Goal: Task Accomplishment & Management: Manage account settings

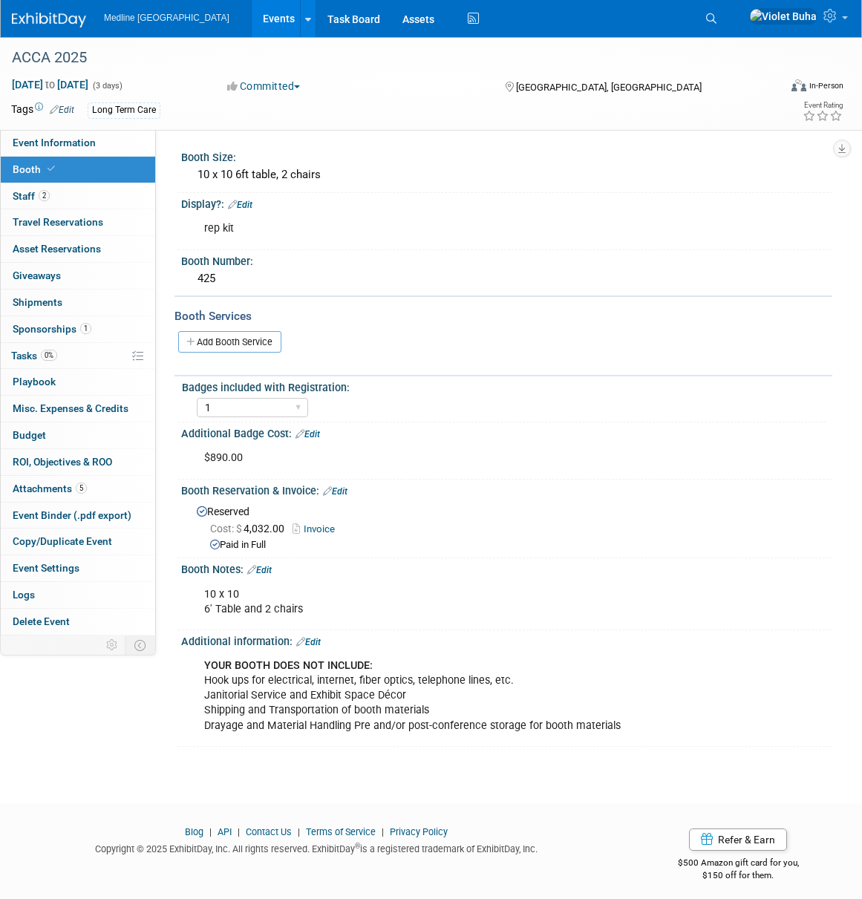
select select "1"
click at [716, 19] on icon at bounding box center [711, 18] width 10 height 10
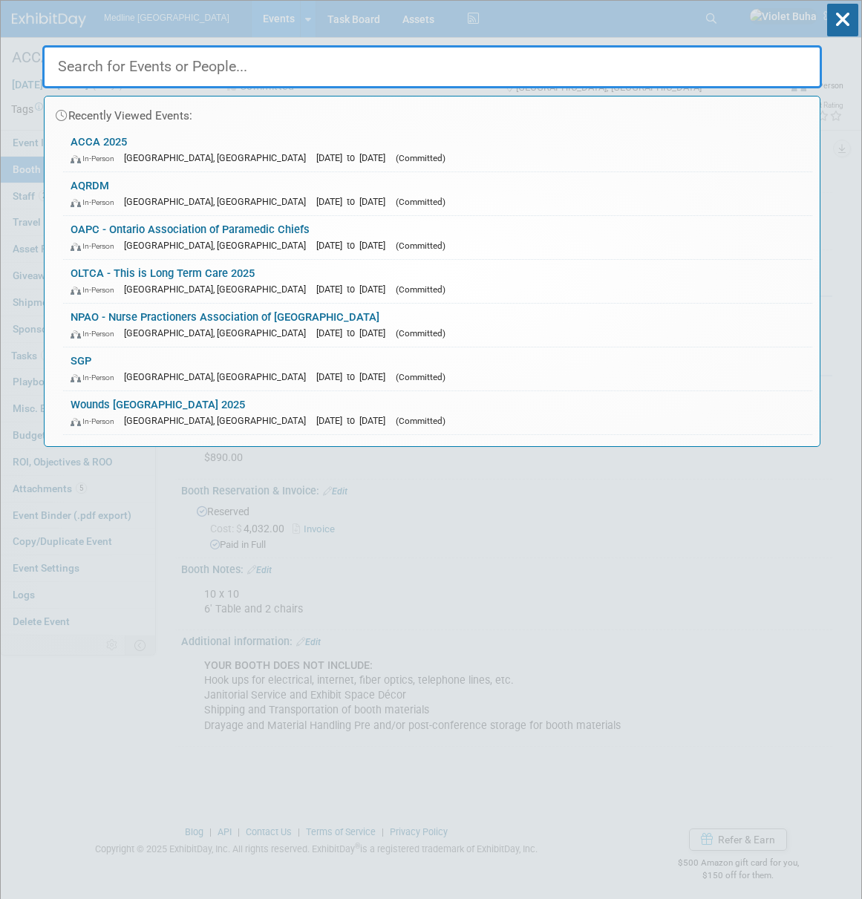
click at [327, 62] on input "text" at bounding box center [431, 66] width 779 height 43
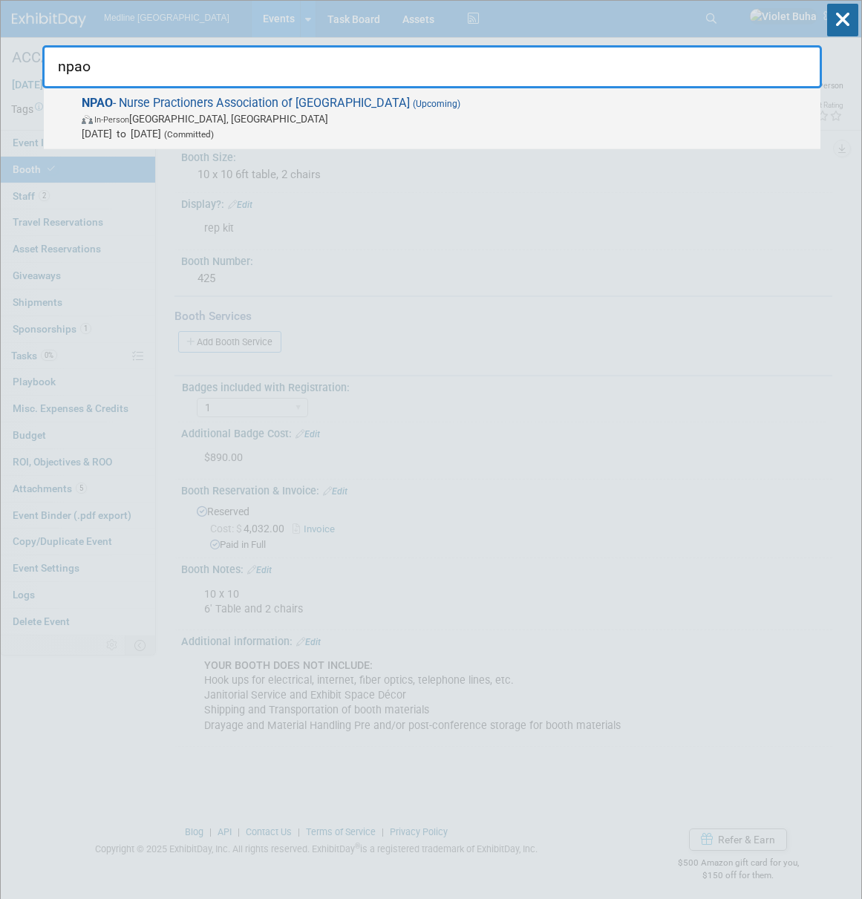
type input "npao"
click at [183, 126] on span "Sep 24, 2025 to Sep 26, 2025 (Committed)" at bounding box center [447, 133] width 731 height 15
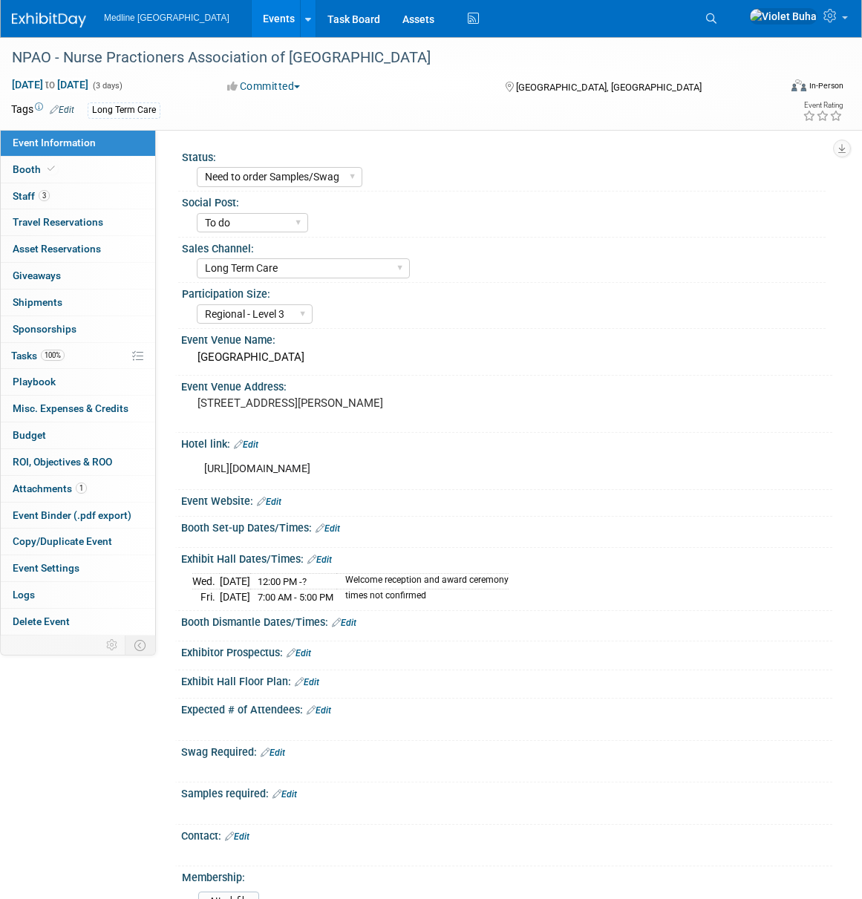
select select "Need to order Samples/Swag"
select select "To do"
select select "Long Term Care"
select select "Regional - Level 3"
click at [74, 193] on link "3 Staff 3" at bounding box center [78, 196] width 154 height 26
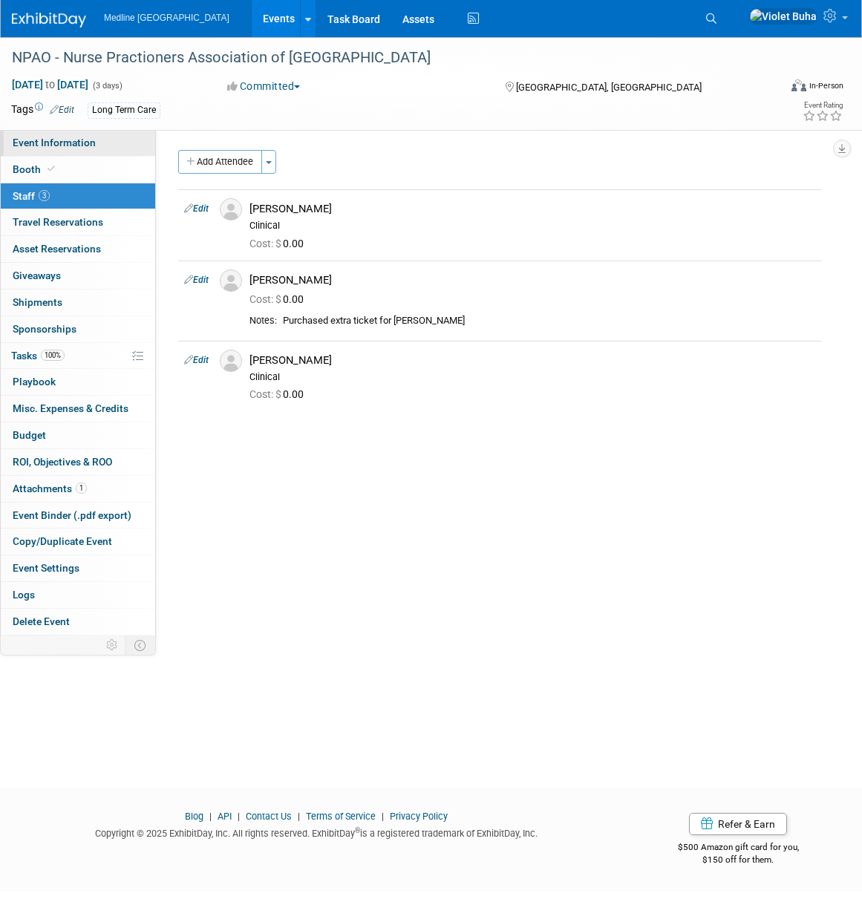
click at [66, 140] on span "Event Information" at bounding box center [54, 143] width 83 height 12
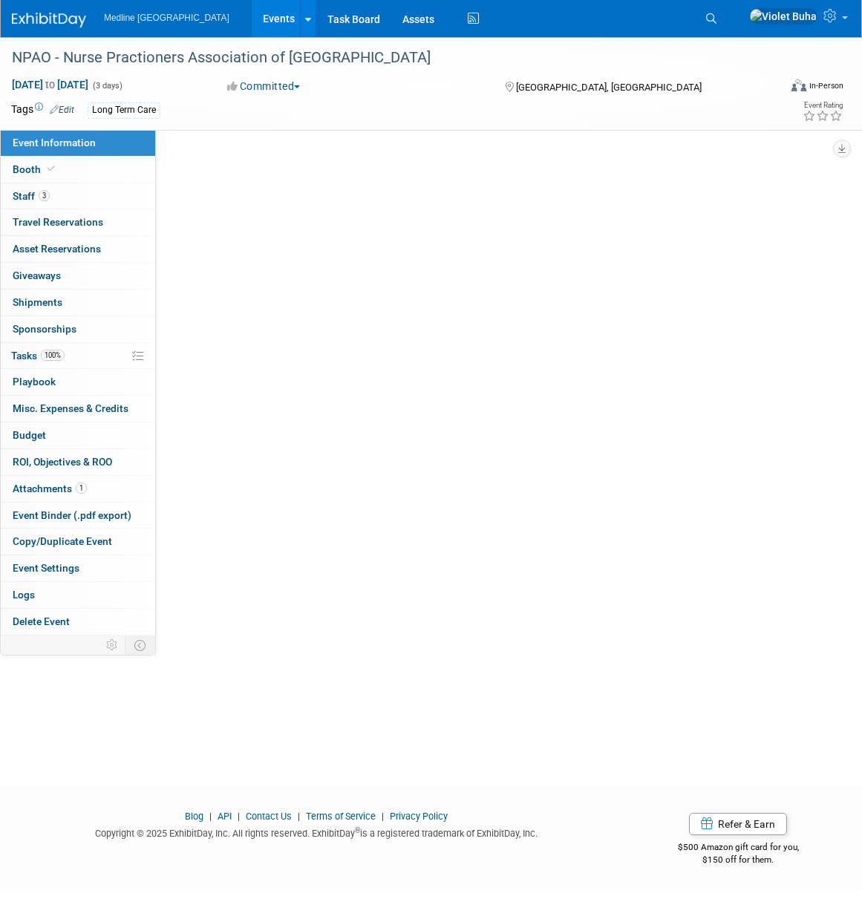
select select "Need to order Samples/Swag"
select select "To do"
select select "Long Term Care"
select select "Regional - Level 3"
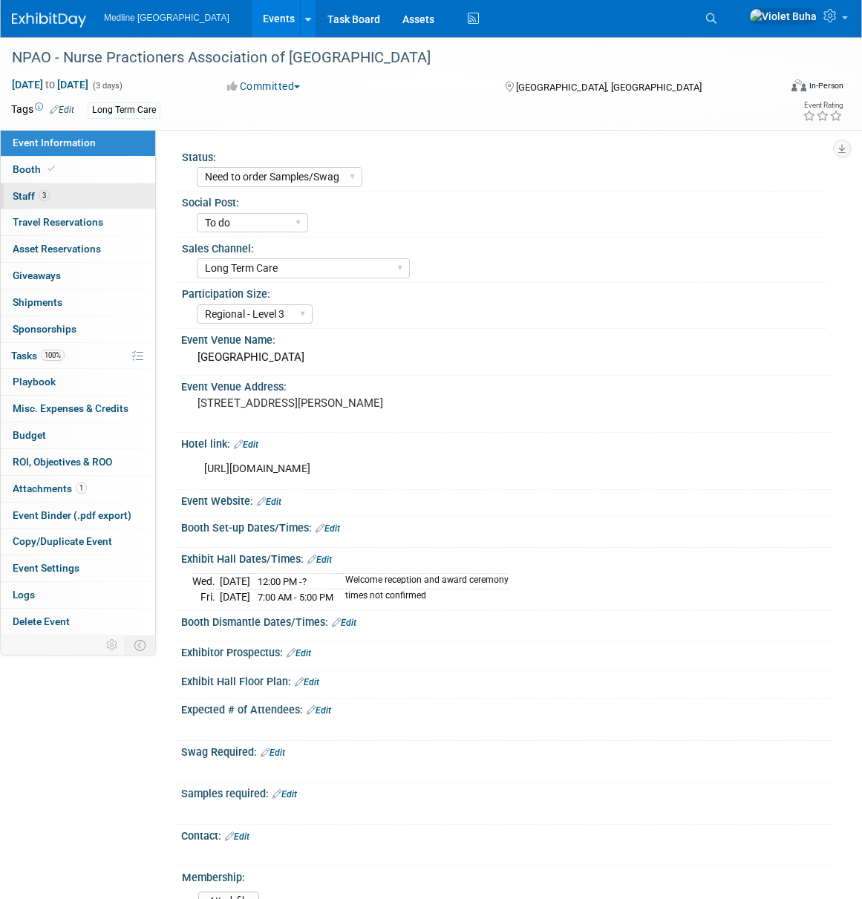
click at [78, 200] on link "3 Staff 3" at bounding box center [78, 196] width 154 height 26
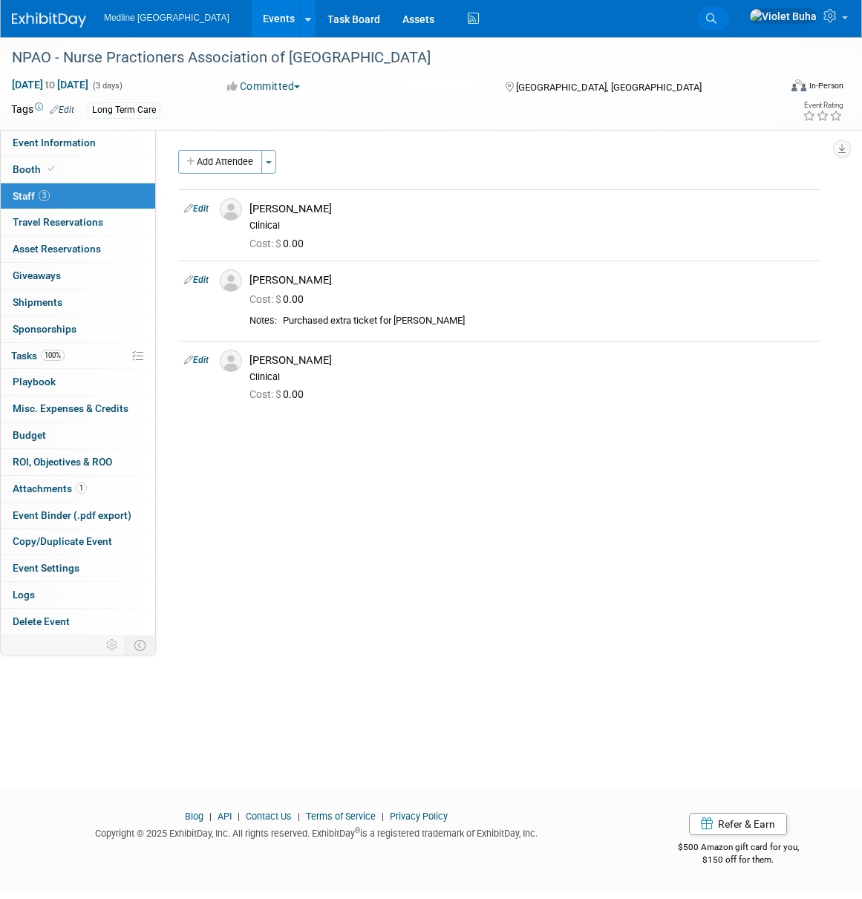
click at [716, 16] on icon at bounding box center [711, 18] width 10 height 10
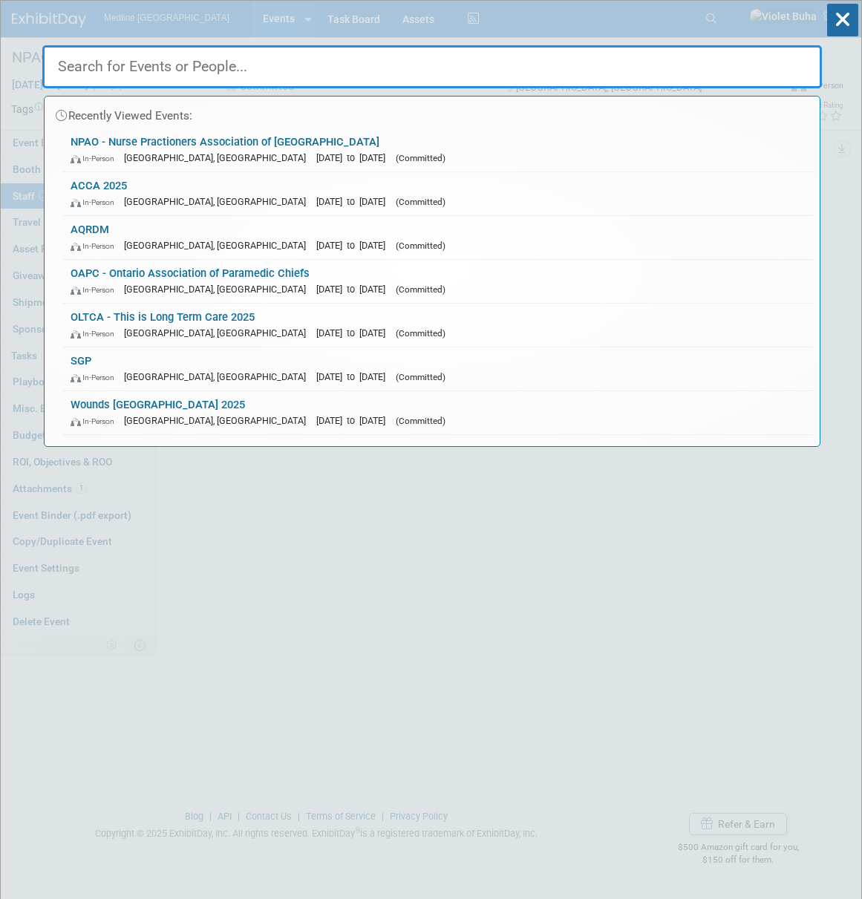
click at [371, 75] on input "text" at bounding box center [431, 66] width 779 height 43
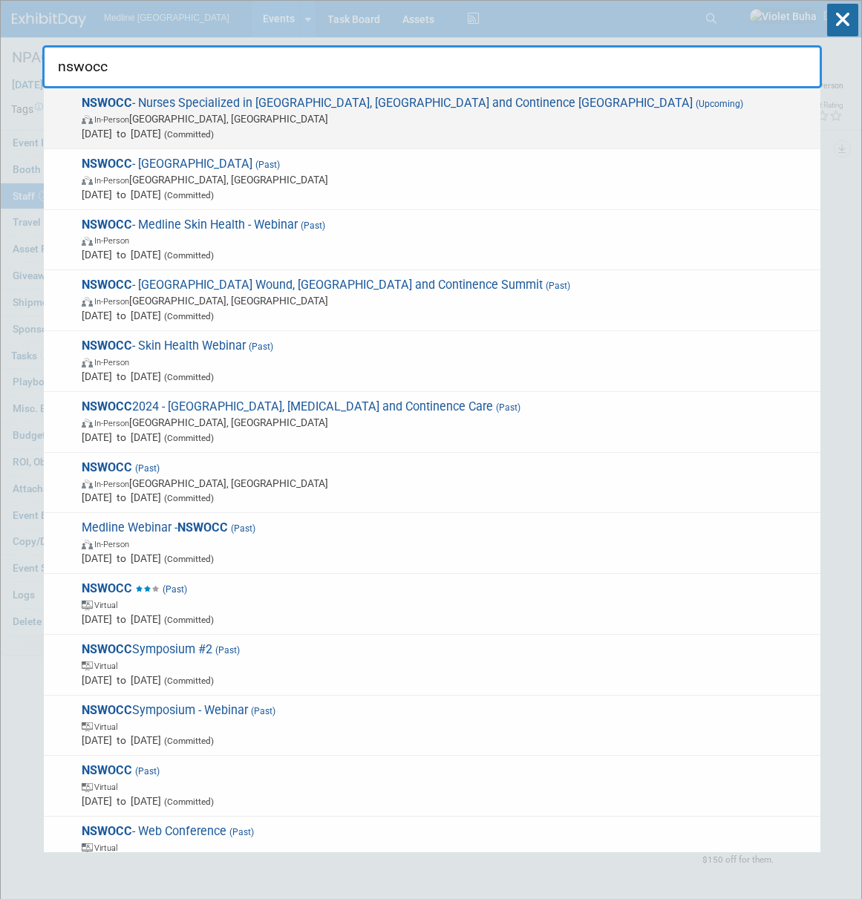
type input "nswocc"
click at [347, 124] on span "In-Person Vancouver, Canada" at bounding box center [447, 118] width 731 height 15
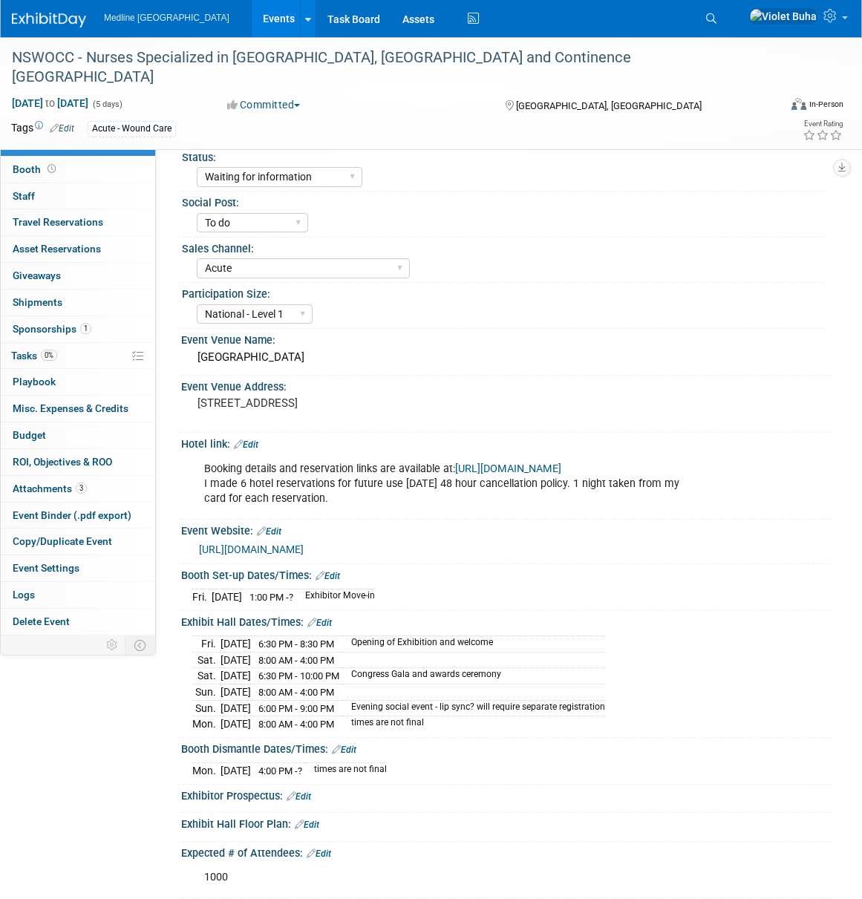
select select "Waiting for information"
select select "To do"
select select "Acute"
select select "National - Level 1"
click at [93, 194] on link "0 Staff 0" at bounding box center [78, 196] width 154 height 26
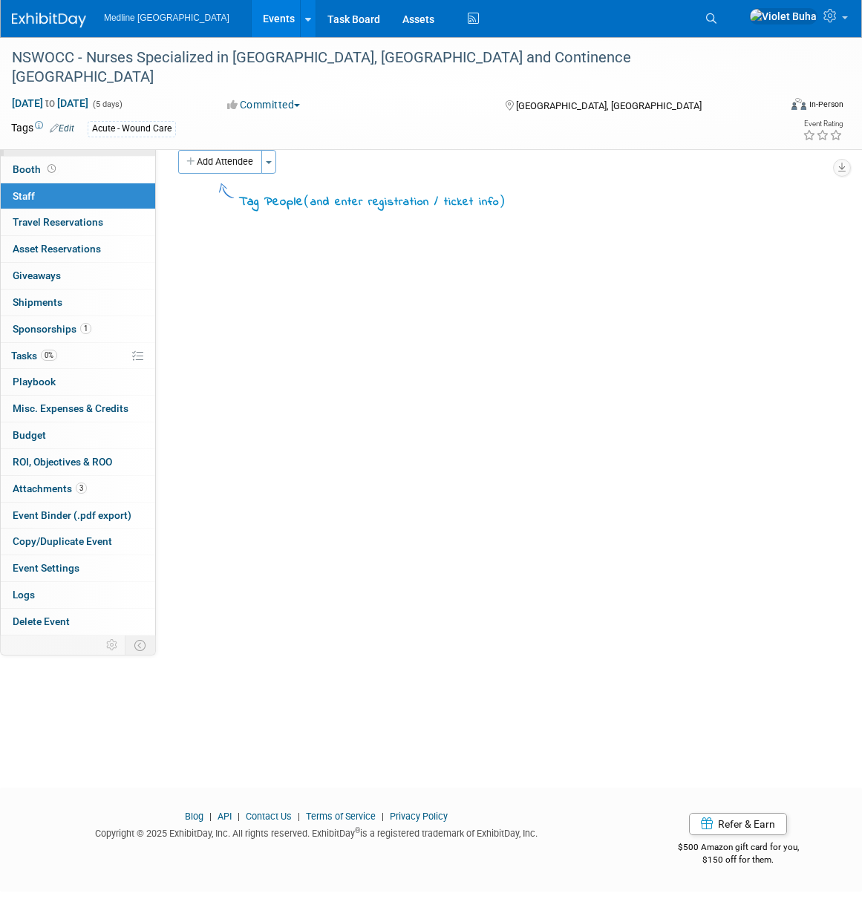
click at [85, 141] on span "Event Information" at bounding box center [54, 143] width 83 height 12
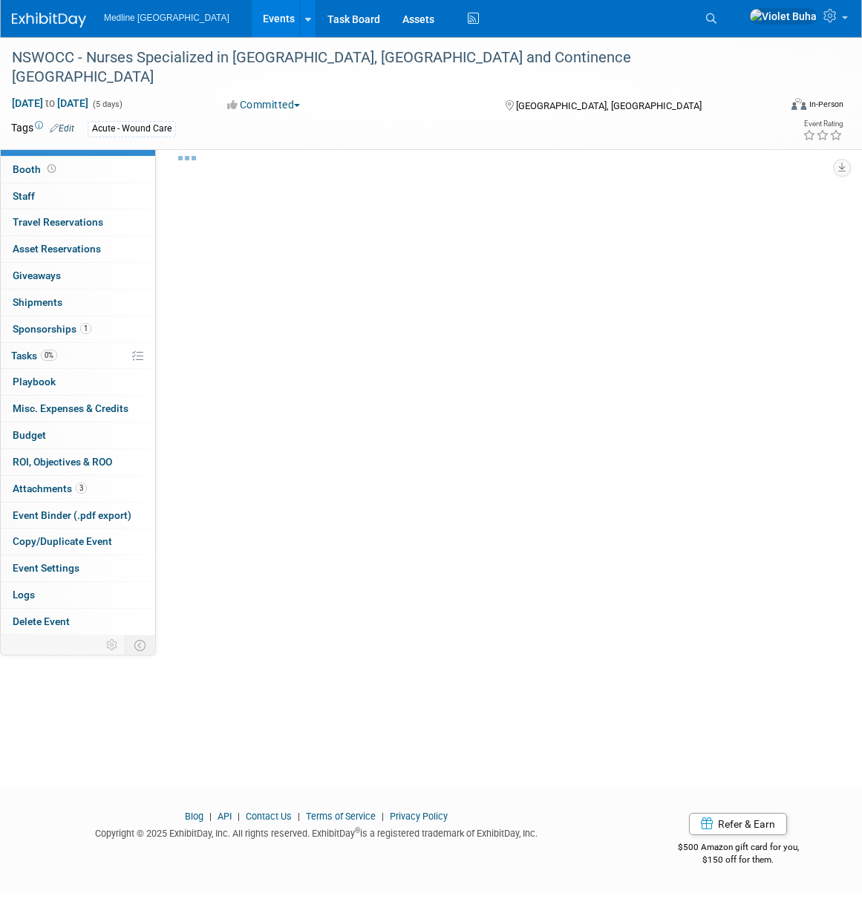
select select "Waiting for information"
select select "To do"
select select "Acute"
select select "National - Level 1"
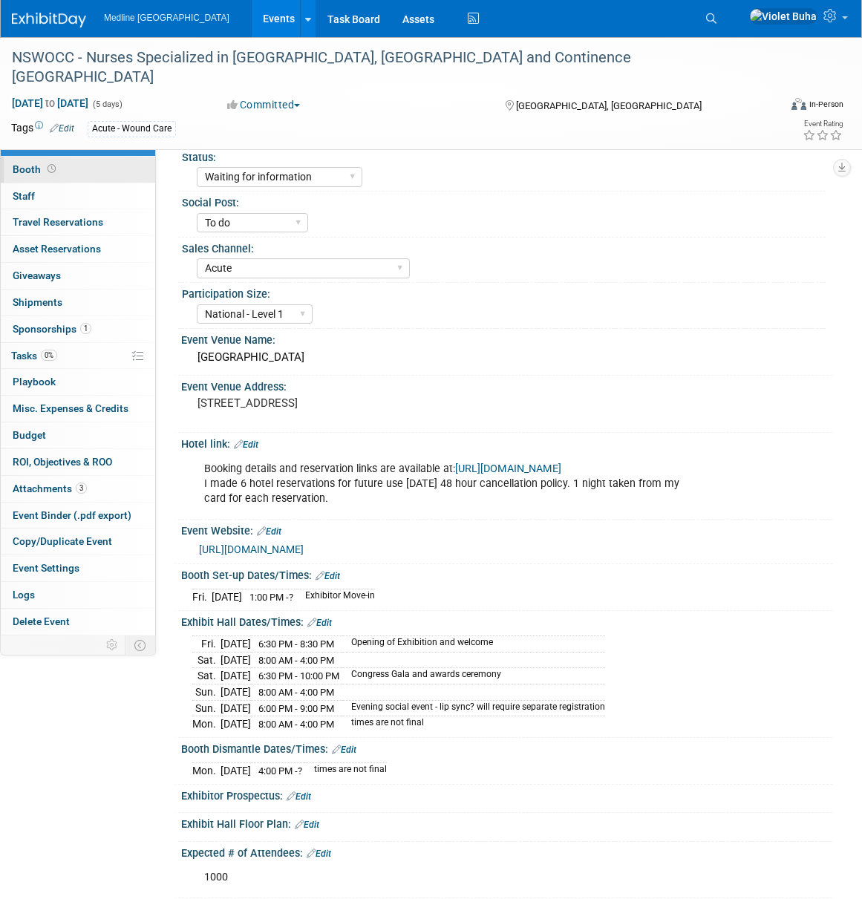
click at [87, 174] on link "Booth" at bounding box center [78, 170] width 154 height 26
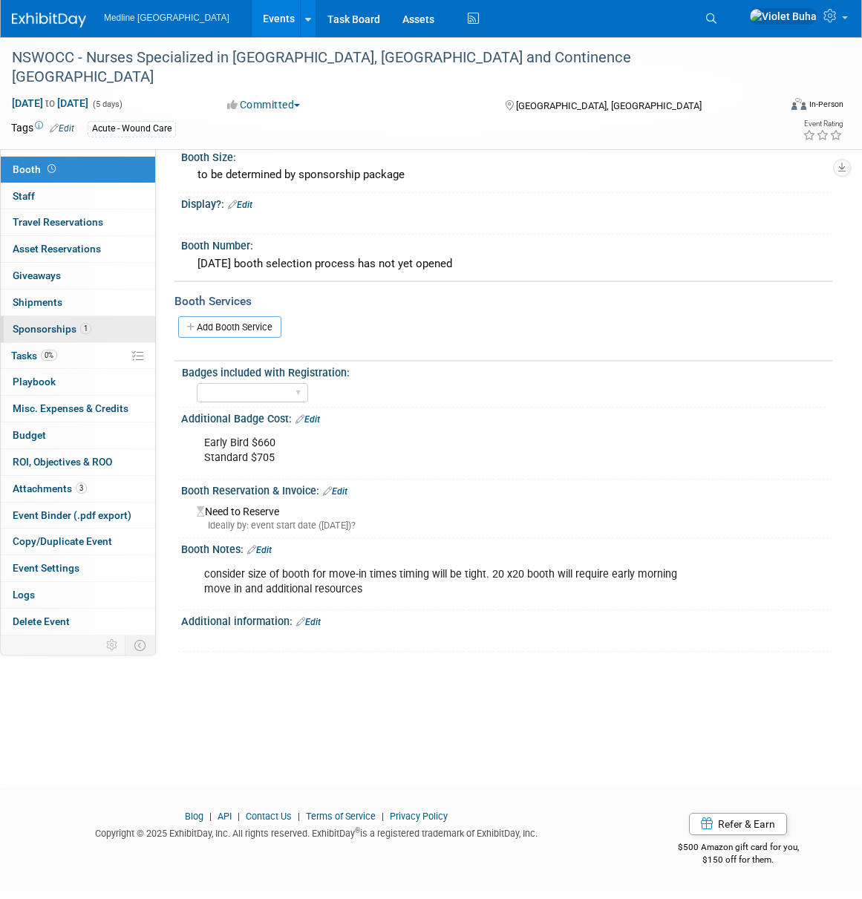
click at [45, 333] on span "Sponsorships 1" at bounding box center [52, 329] width 79 height 12
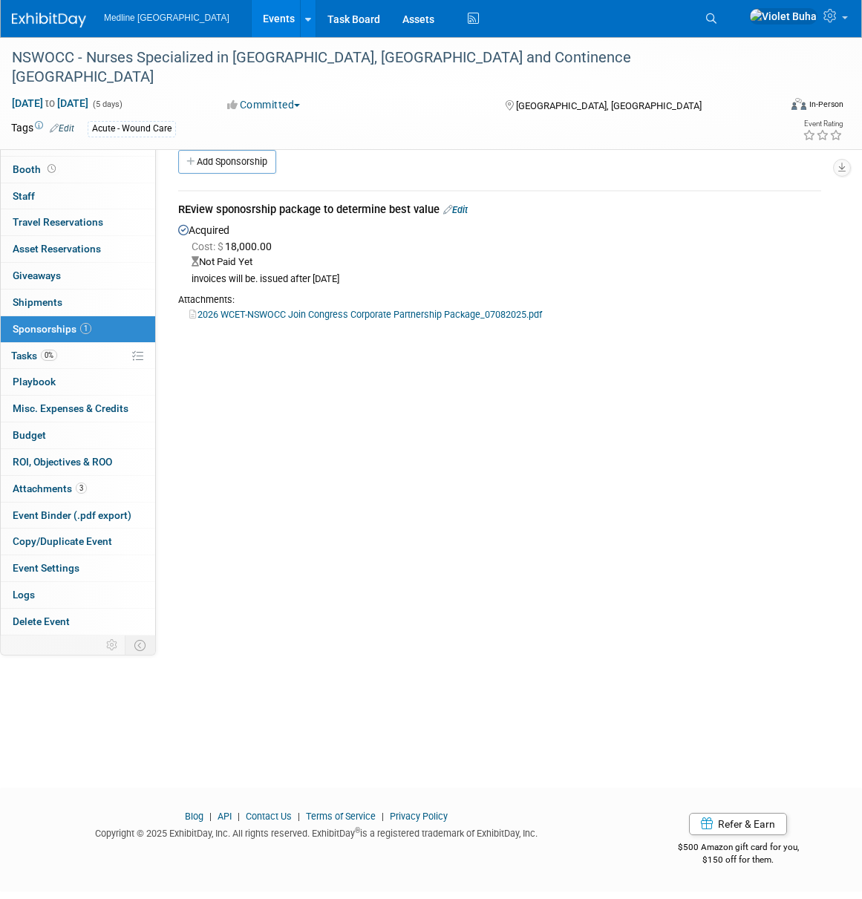
click at [464, 208] on link "Edit" at bounding box center [455, 209] width 24 height 11
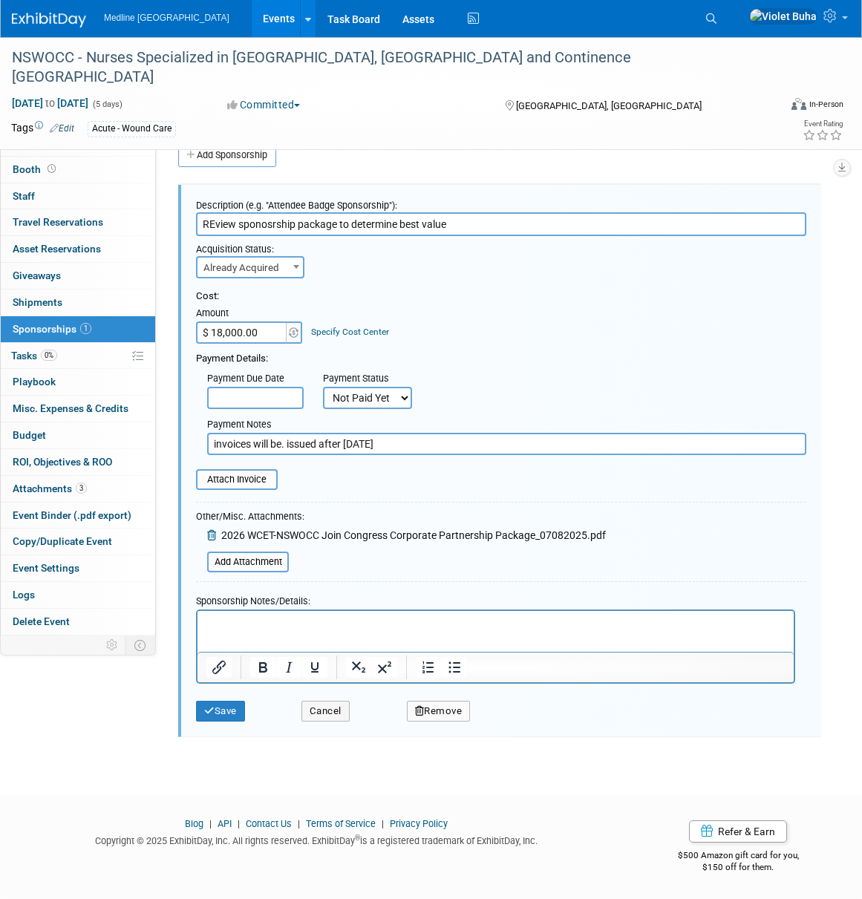
click at [435, 171] on div "Description (e.g. "Attendee Badge Sponsorship"): REview sponosrship package to …" at bounding box center [499, 455] width 665 height 568
click at [335, 712] on button "Cancel" at bounding box center [325, 711] width 48 height 21
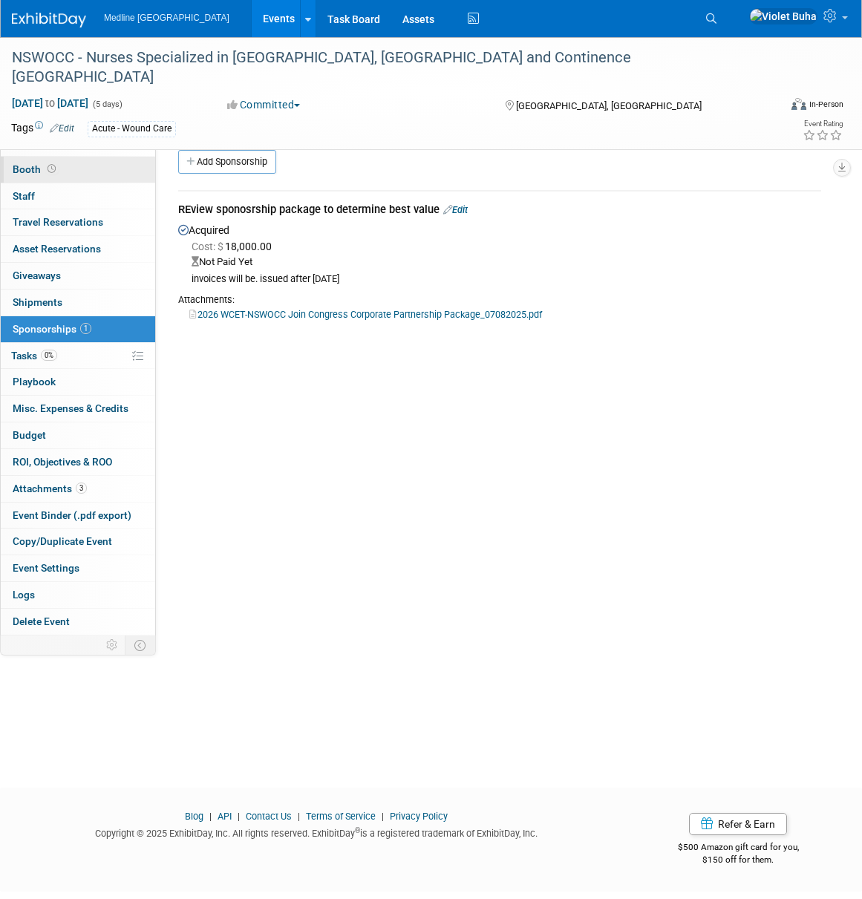
click at [104, 174] on link "Booth" at bounding box center [78, 170] width 154 height 26
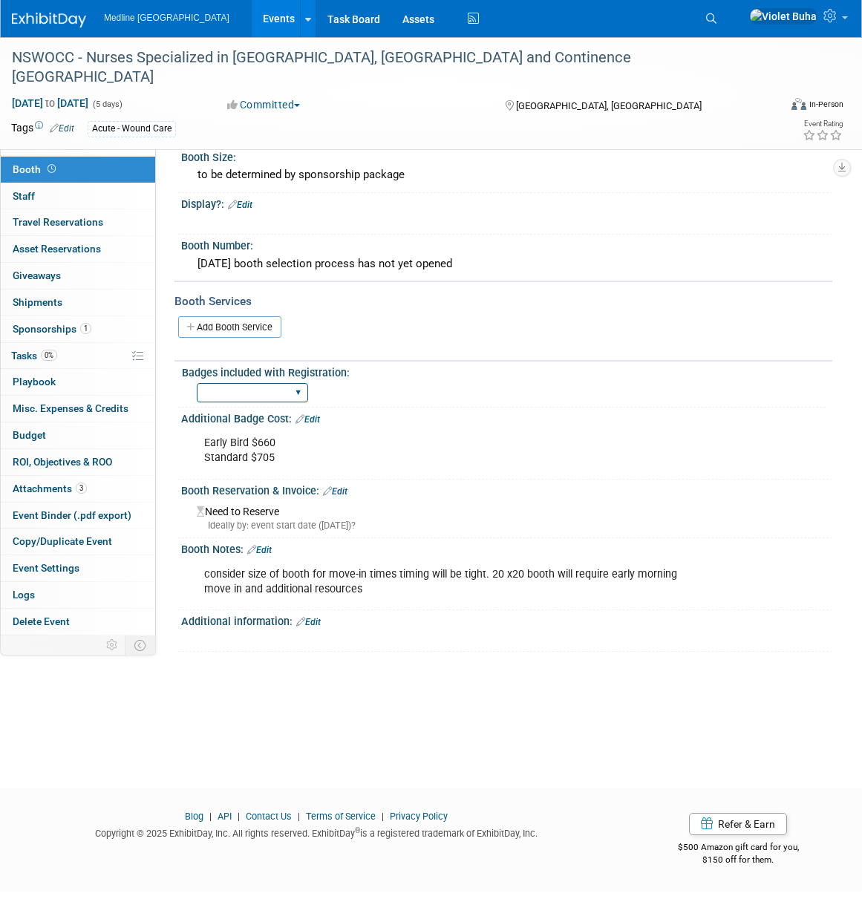
click at [298, 384] on select "1 2 3 4 5 6 7 8 9 10 11 12 13 14 15" at bounding box center [252, 393] width 111 height 20
select select "6"
click at [197, 383] on select "1 2 3 4 5 6 7 8 9 10 11 12 13 14 15" at bounding box center [252, 393] width 111 height 20
click at [442, 174] on div "to be determined by sponsorship package" at bounding box center [506, 174] width 629 height 23
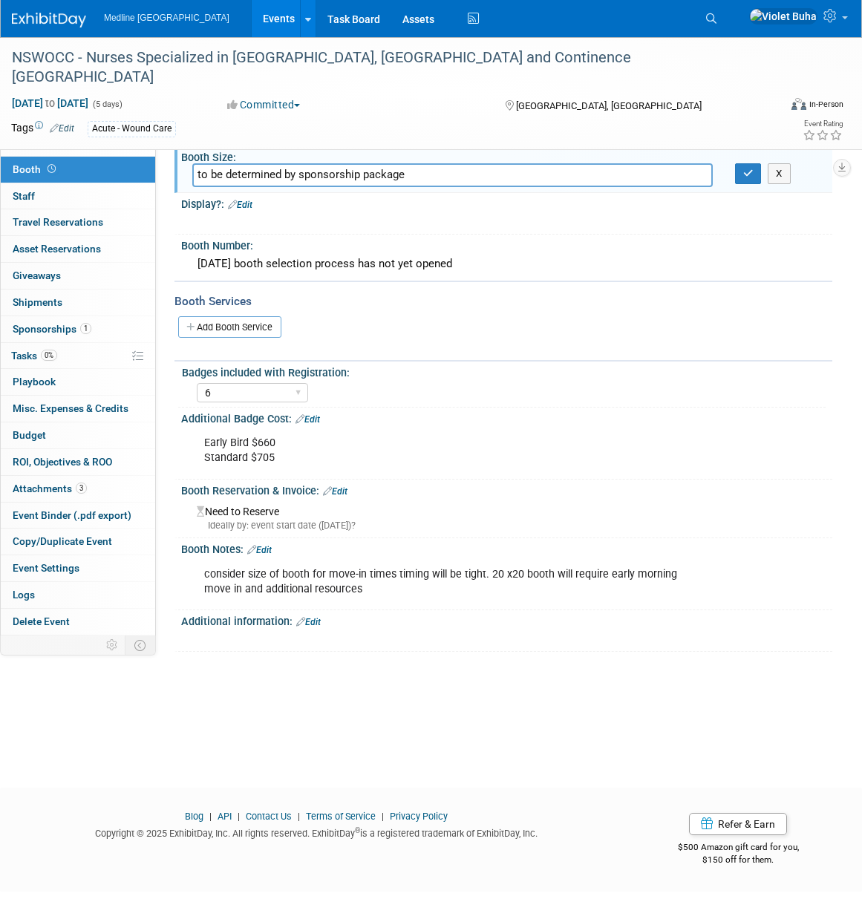
drag, startPoint x: 335, startPoint y: 172, endPoint x: 151, endPoint y: 173, distance: 184.8
click at [151, 173] on div "Event Information Event Info Booth Booth 0 Staff 0 Staff 0 Travel Reservations …" at bounding box center [431, 344] width 862 height 614
type input "2 - 10 x 10 booths = 20 x 20"
click at [749, 176] on icon "button" at bounding box center [748, 173] width 10 height 10
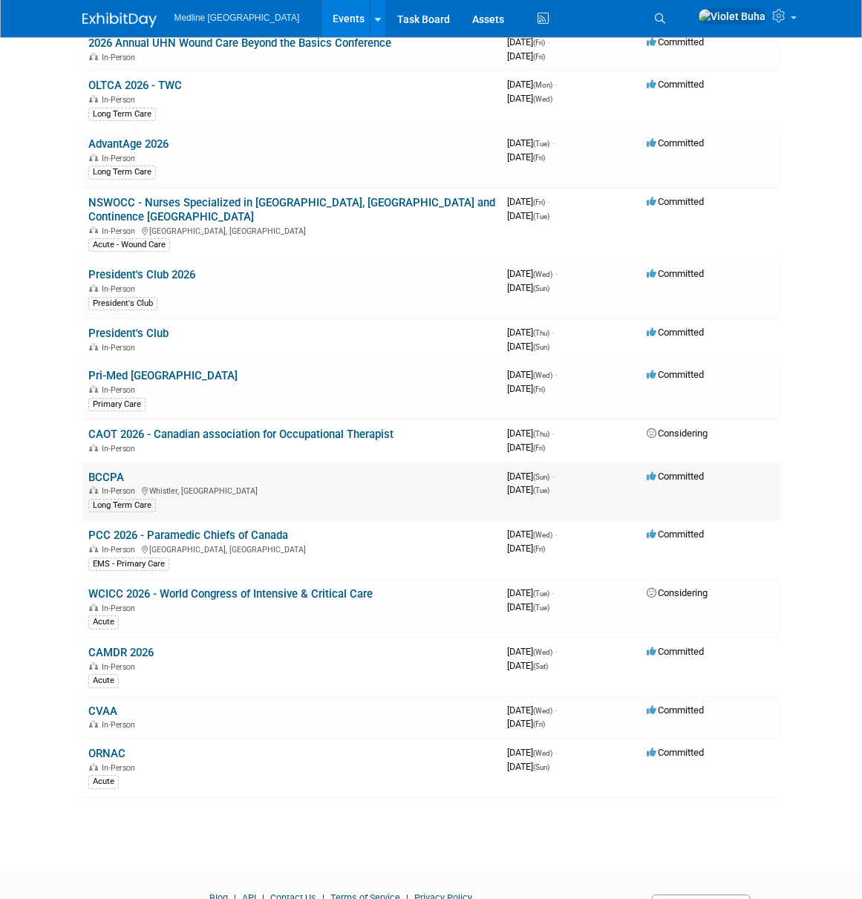
scroll to position [2032, 0]
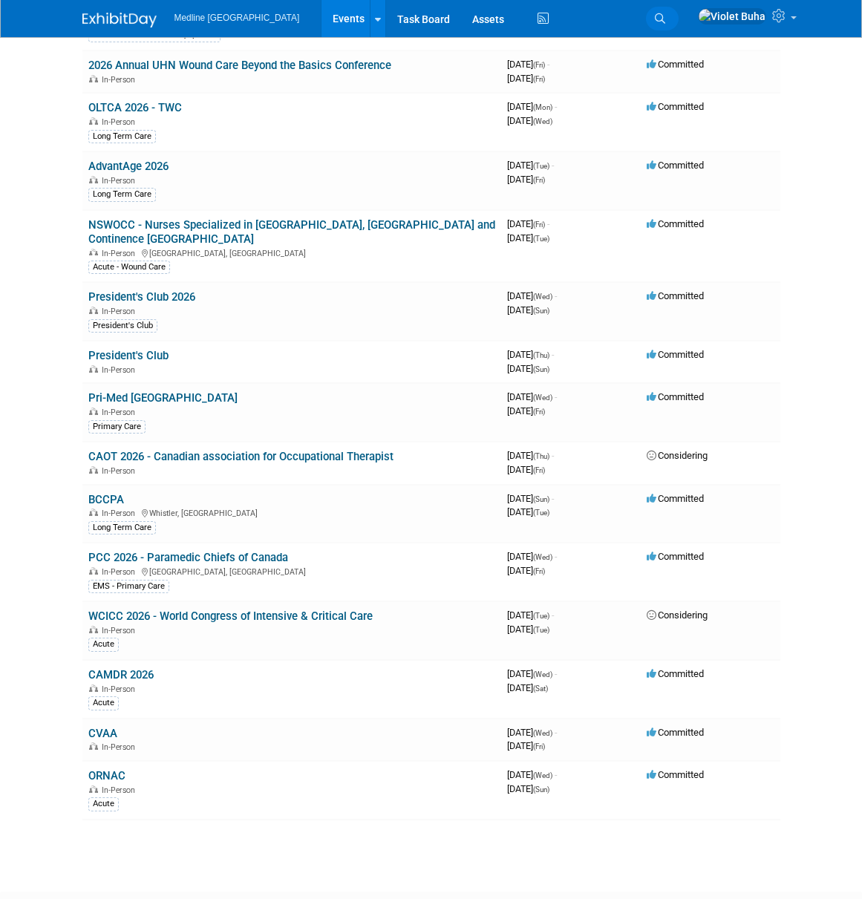
click at [665, 16] on icon at bounding box center [660, 18] width 10 height 10
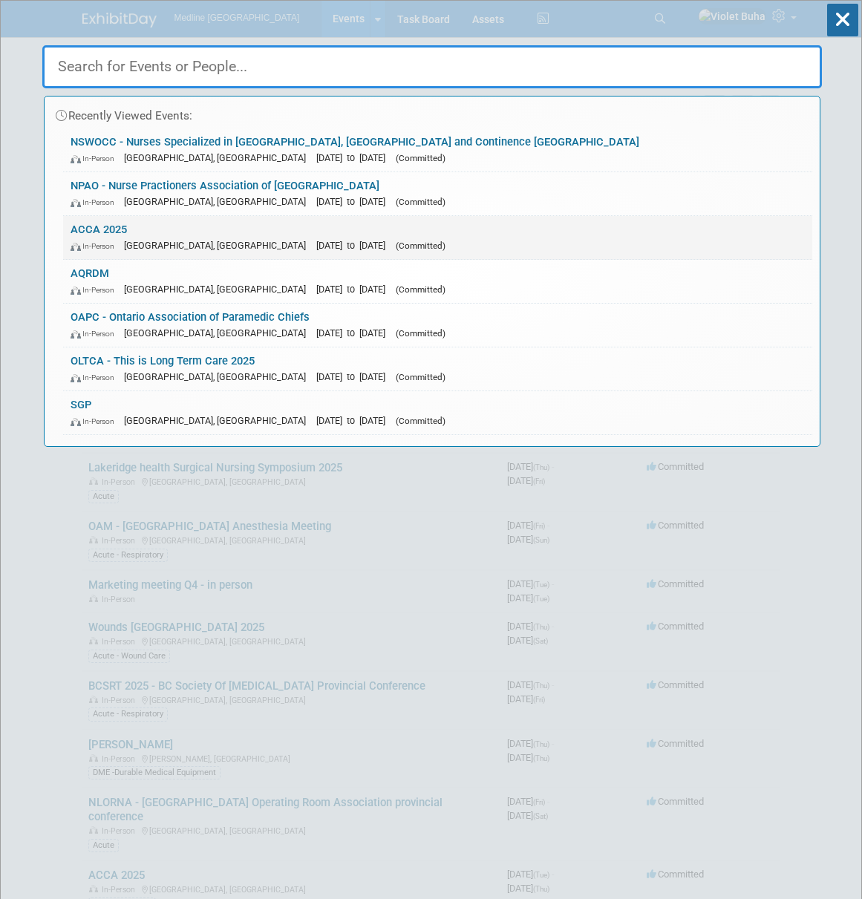
click at [176, 233] on link "ACCA 2025 In-Person Edmonton, Canada Oct 14, 2025 to Oct 16, 2025 (Committed)" at bounding box center [437, 237] width 749 height 43
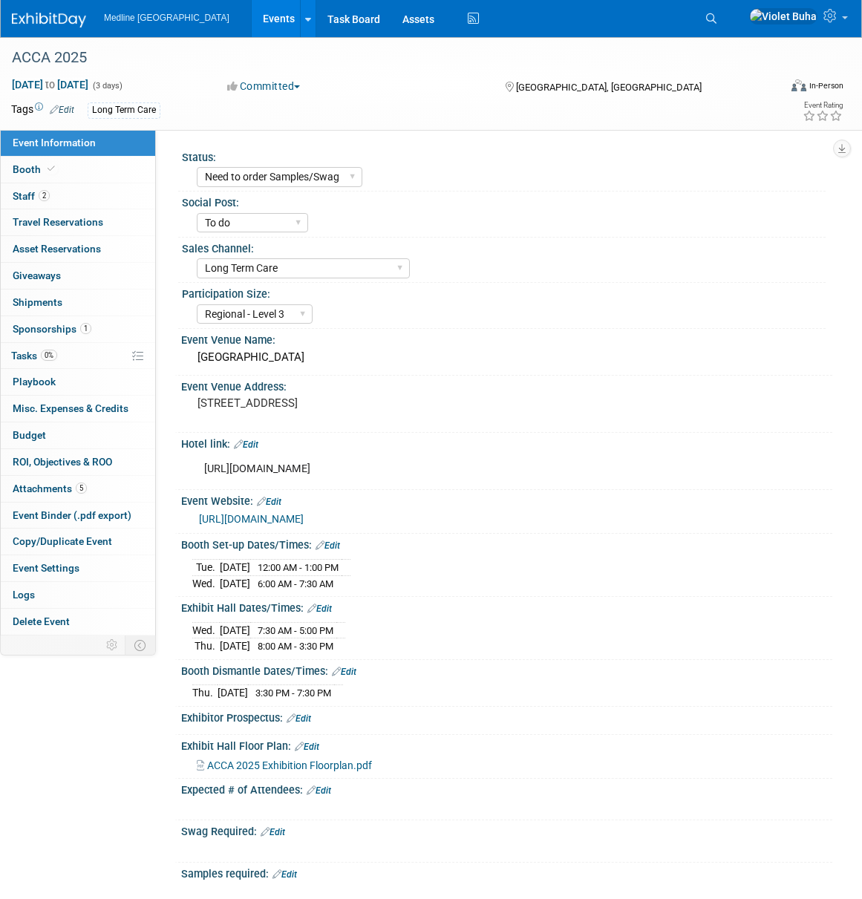
select select "Need to order Samples/Swag"
select select "To do"
select select "Long Term Care"
select select "Regional - Level 3"
click at [30, 355] on span "Tasks 0%" at bounding box center [34, 356] width 46 height 12
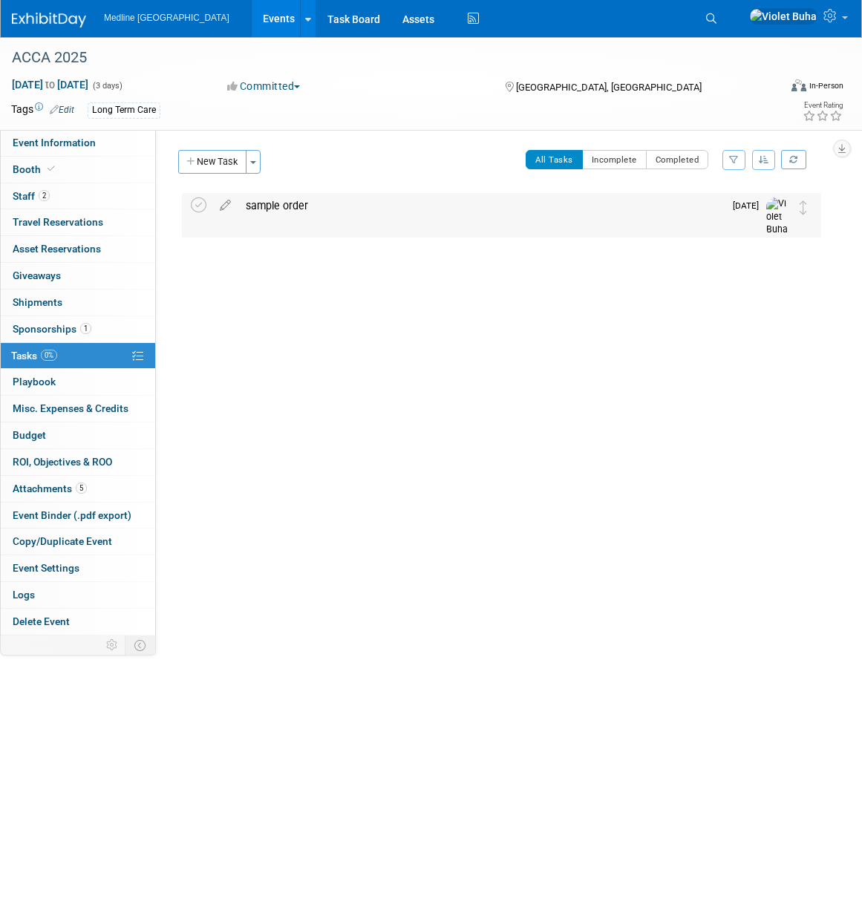
click at [296, 203] on div "sample order" at bounding box center [480, 205] width 485 height 25
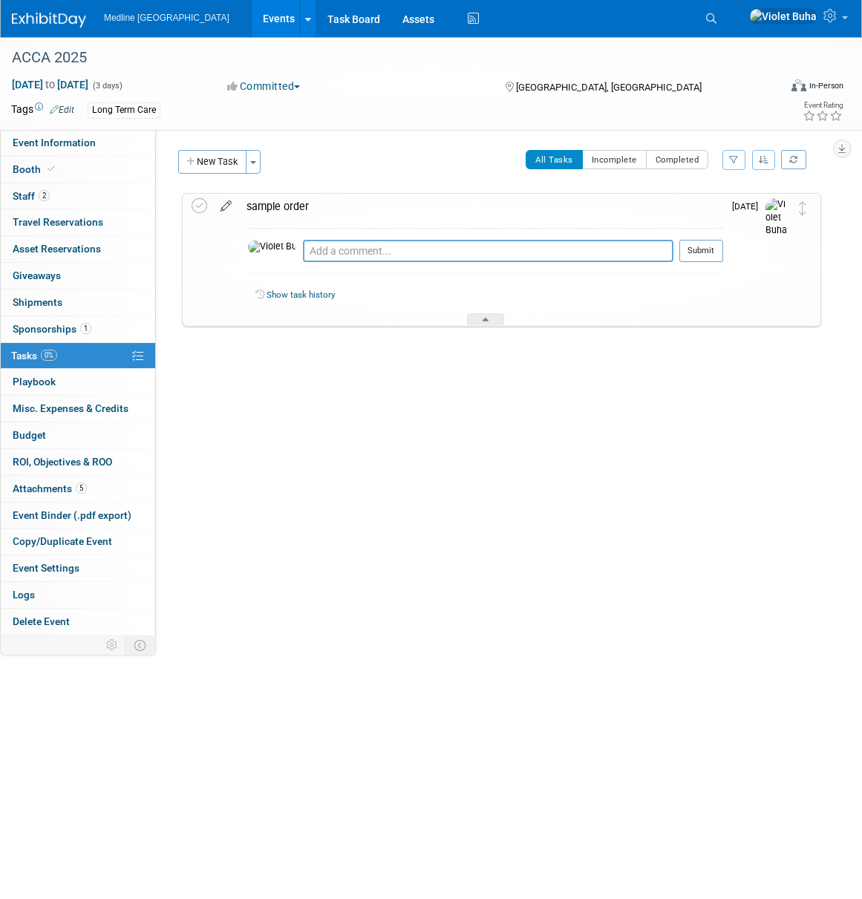
click at [228, 204] on icon at bounding box center [226, 203] width 26 height 19
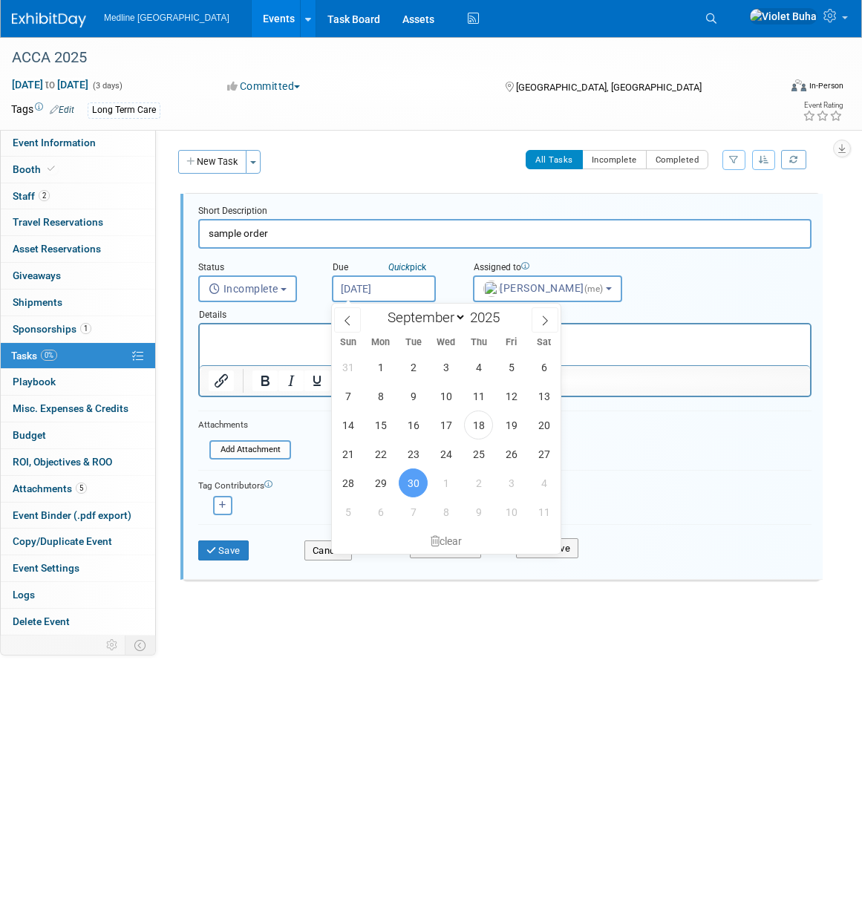
click at [403, 288] on input "[DATE]" at bounding box center [384, 288] width 104 height 27
click at [514, 424] on span "19" at bounding box center [510, 424] width 29 height 29
type input "Sep 19, 2025"
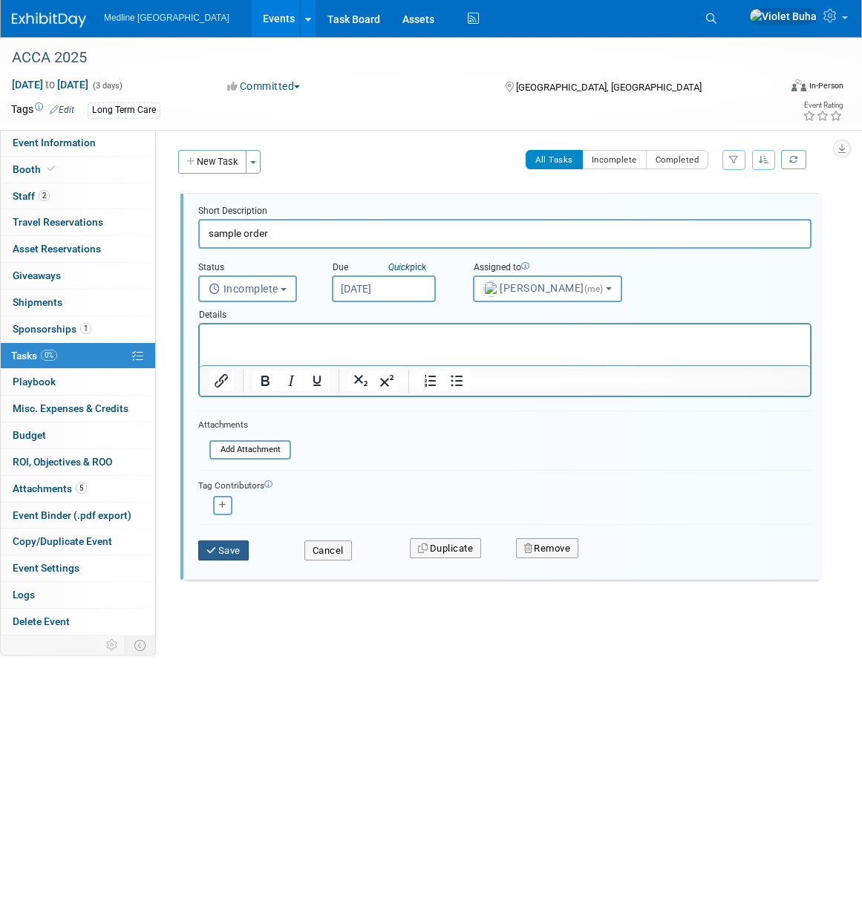
click at [243, 551] on button "Save" at bounding box center [223, 550] width 50 height 21
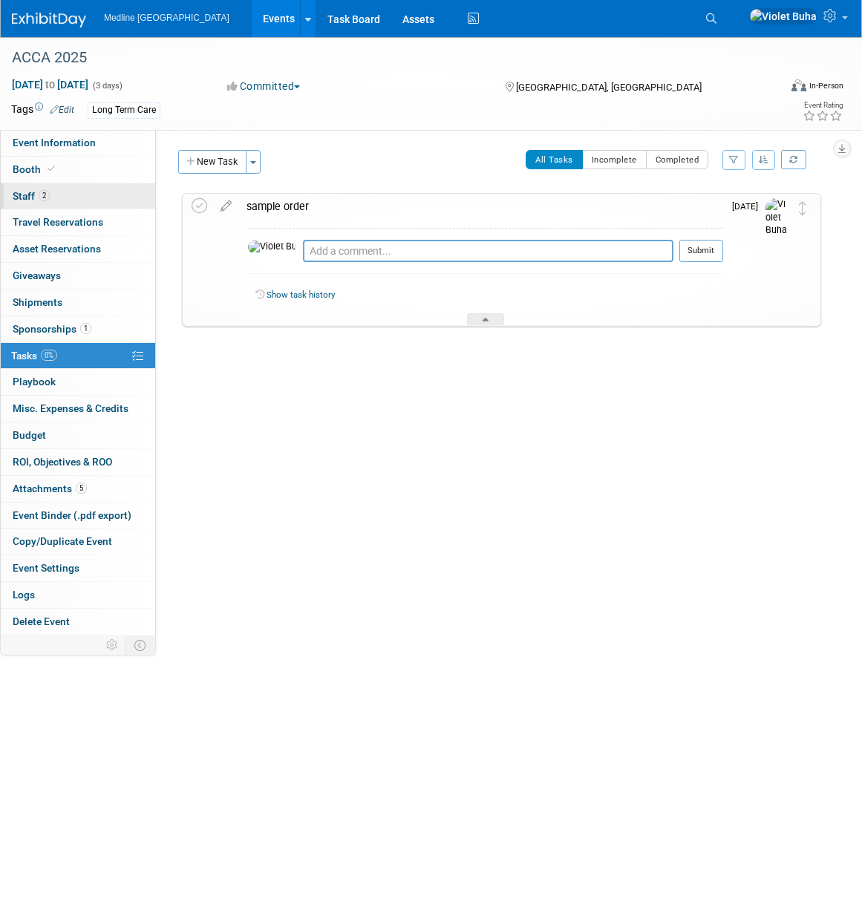
click at [78, 194] on link "2 Staff 2" at bounding box center [78, 196] width 154 height 26
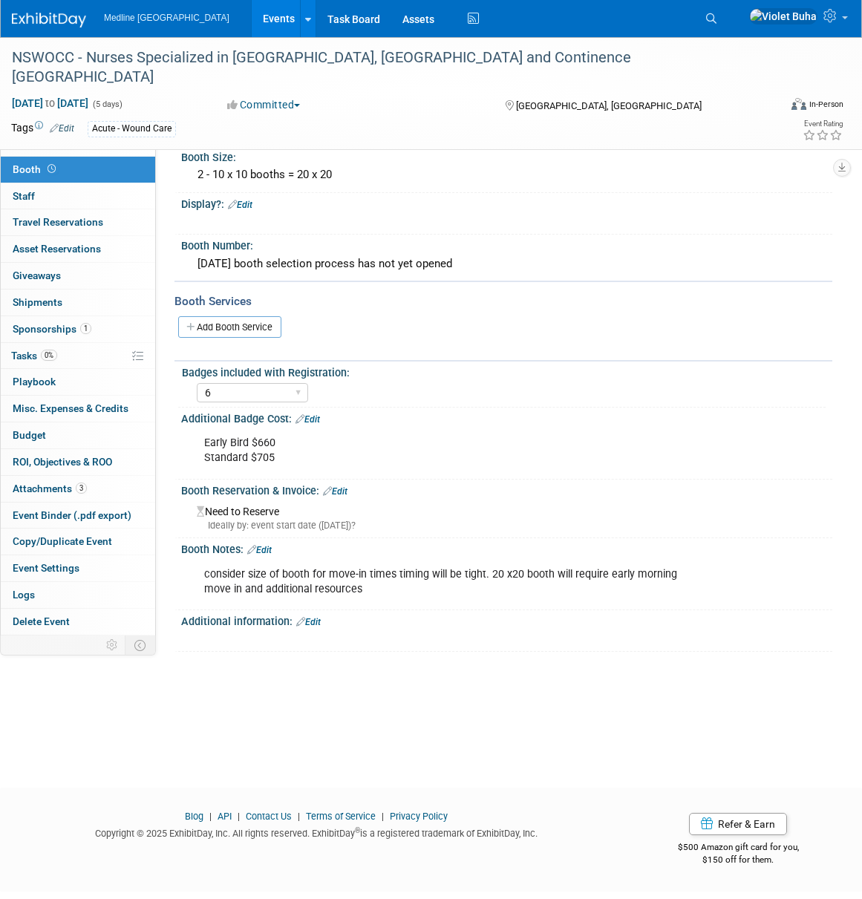
select select "6"
click at [716, 19] on icon at bounding box center [711, 18] width 10 height 10
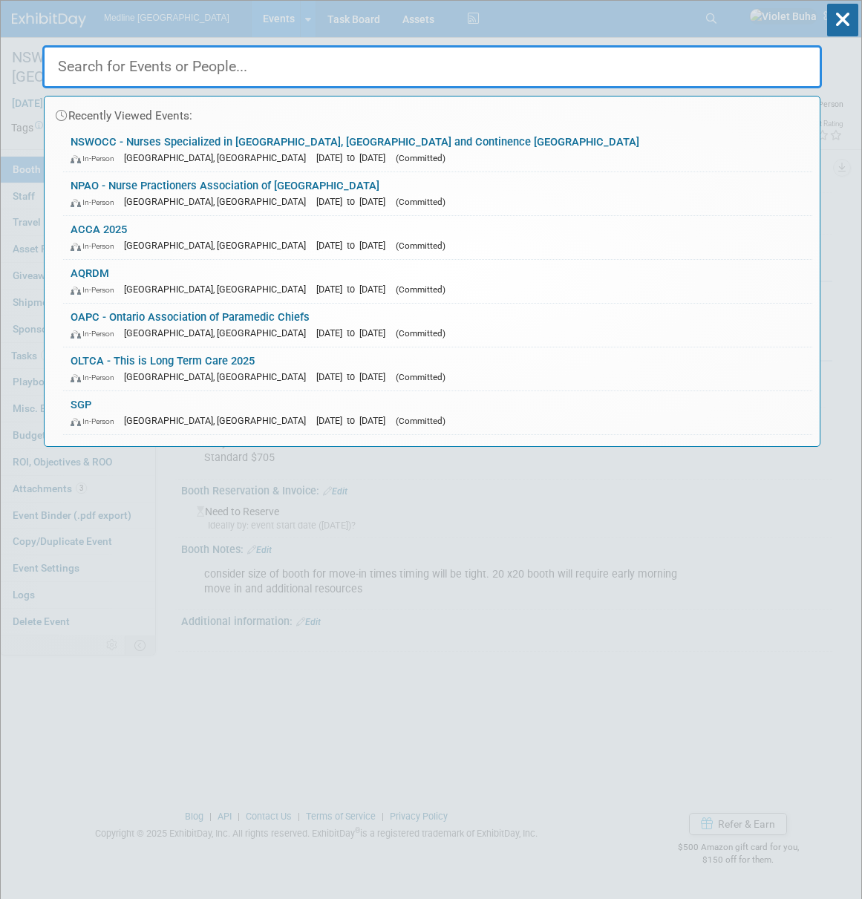
click at [367, 68] on input "text" at bounding box center [431, 66] width 779 height 43
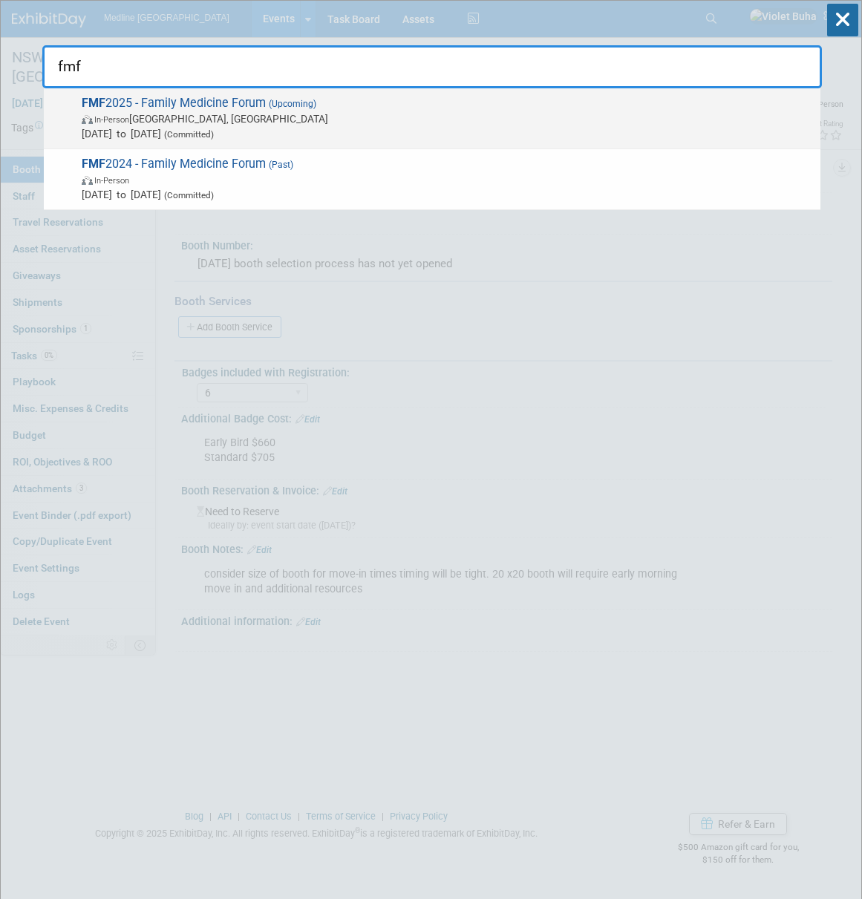
type input "fmf"
click at [335, 105] on span "FMF 2025 - Family Medicine Forum (Upcoming) In-Person Winnipeg, Canada Nov 5, 2…" at bounding box center [444, 118] width 735 height 45
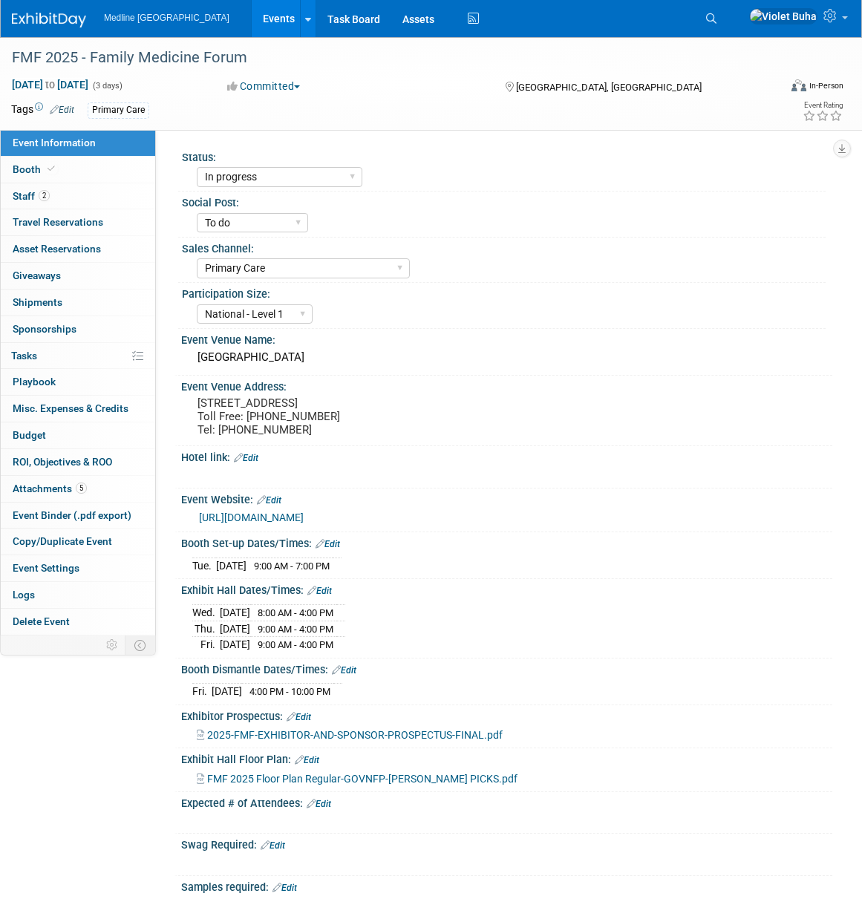
select select "In progress"
select select "To do"
select select "Primary Care"
select select "National - Level 1"
click at [82, 195] on link "2 Staff 2" at bounding box center [78, 196] width 154 height 26
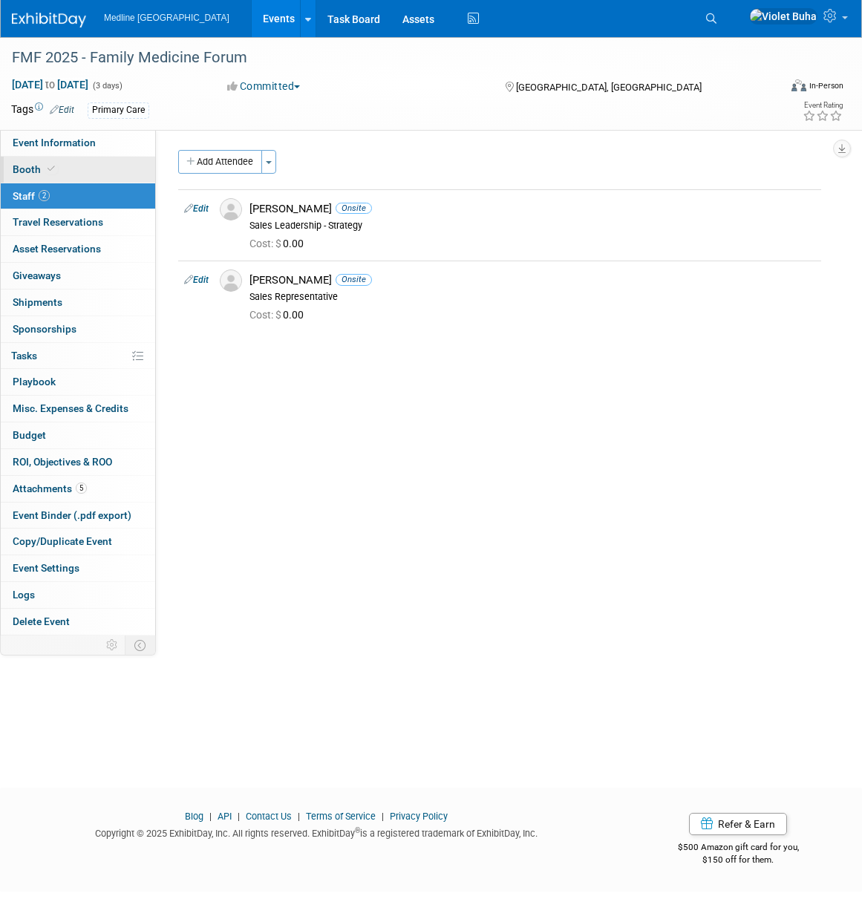
click at [65, 168] on link "Booth" at bounding box center [78, 170] width 154 height 26
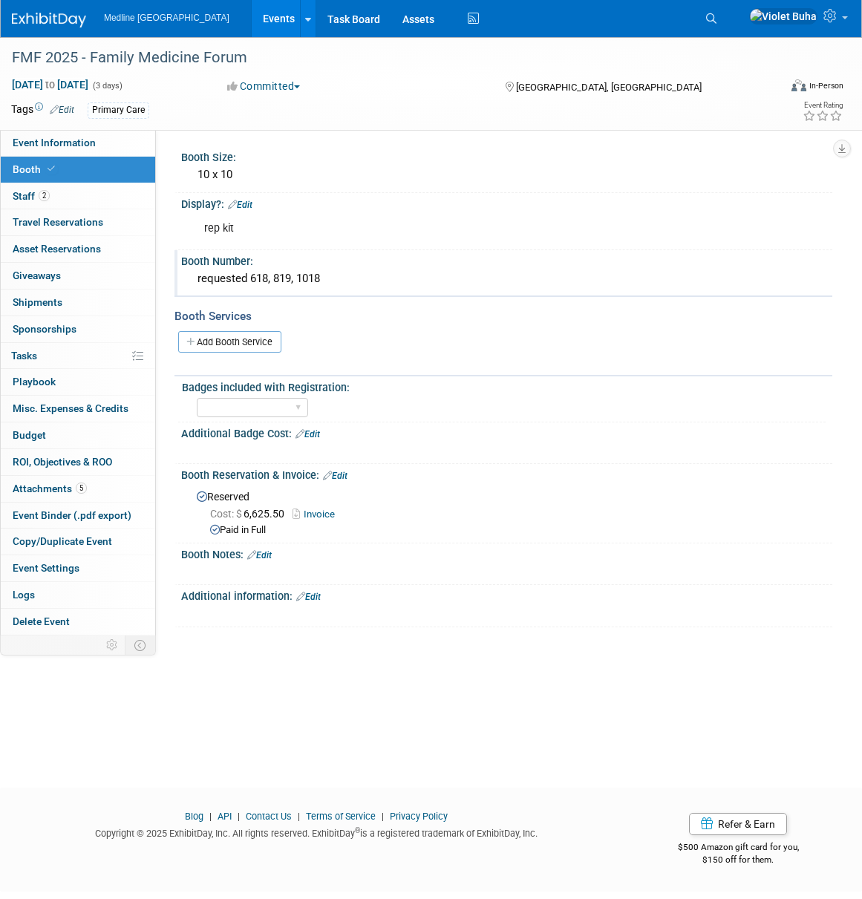
drag, startPoint x: 328, startPoint y: 278, endPoint x: 175, endPoint y: 277, distance: 152.9
click at [175, 277] on div "Booth Number: requested 618, 819, 1018" at bounding box center [502, 273] width 657 height 47
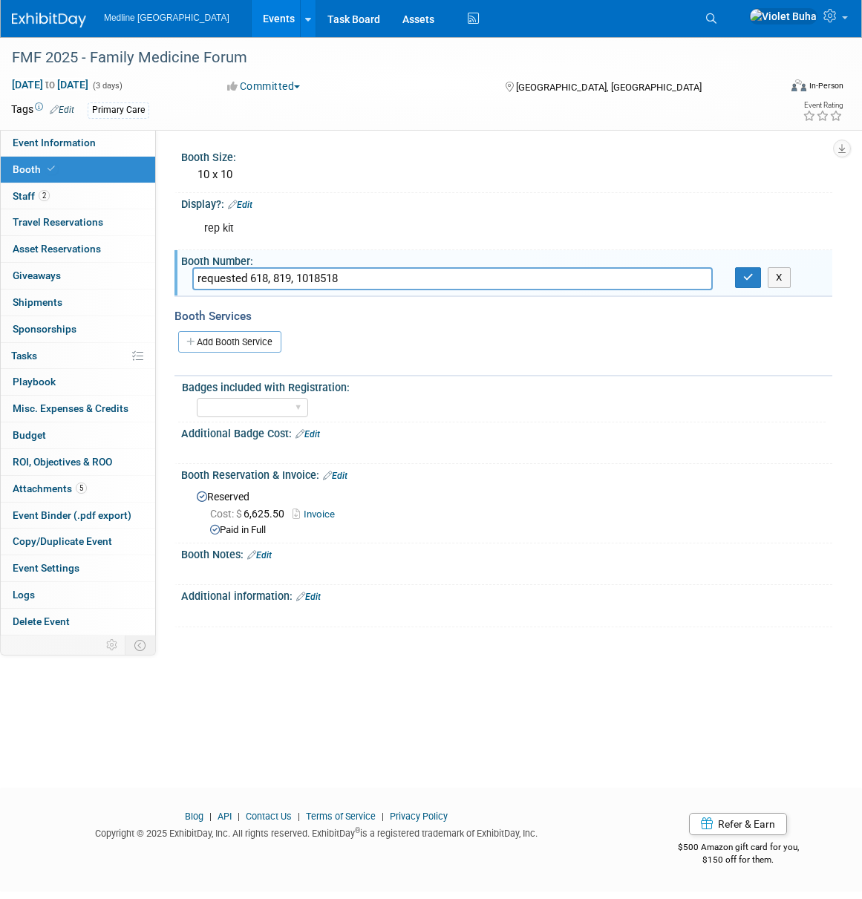
drag, startPoint x: 354, startPoint y: 282, endPoint x: 165, endPoint y: 275, distance: 188.6
click at [165, 275] on div "Status: Waiting for information In progress Need to order Samples/Swag Complete…" at bounding box center [494, 382] width 676 height 505
type input "518"
click at [749, 276] on icon "button" at bounding box center [748, 277] width 10 height 10
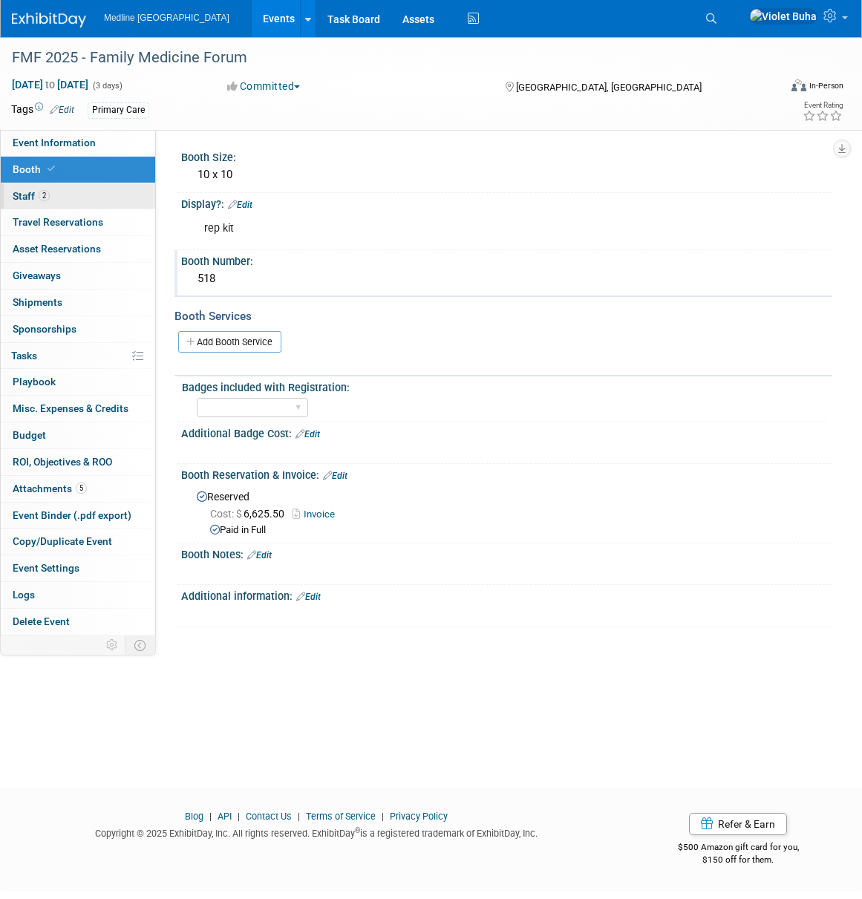
click at [87, 199] on link "2 Staff 2" at bounding box center [78, 196] width 154 height 26
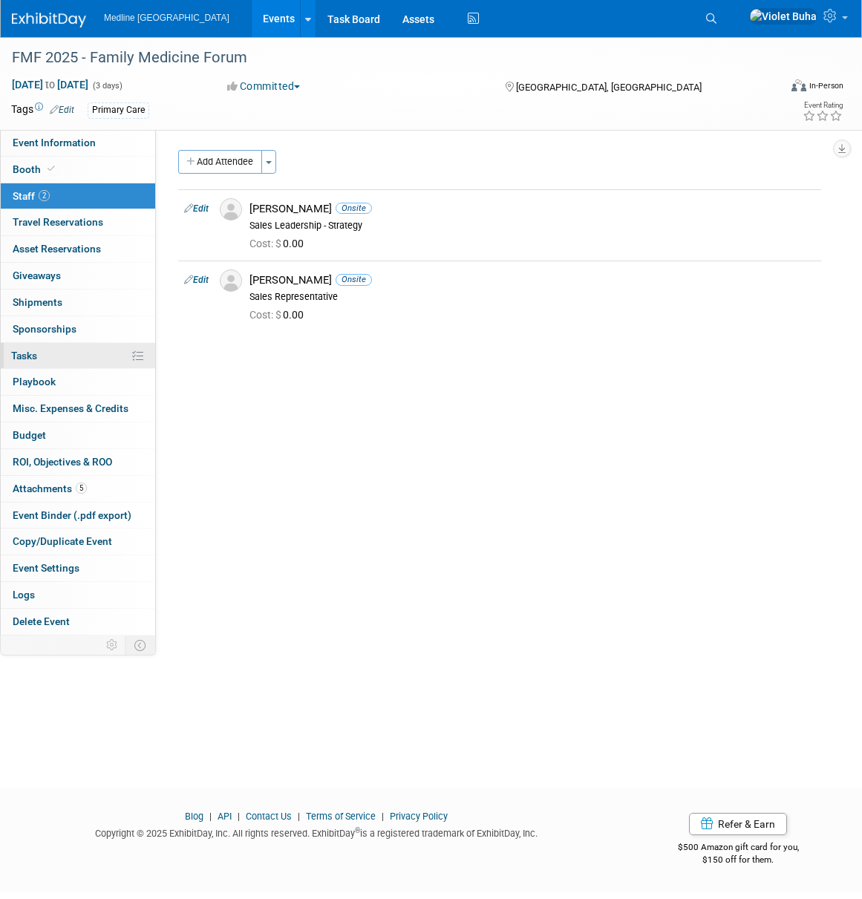
click at [42, 352] on link "0% Tasks 0%" at bounding box center [78, 356] width 154 height 26
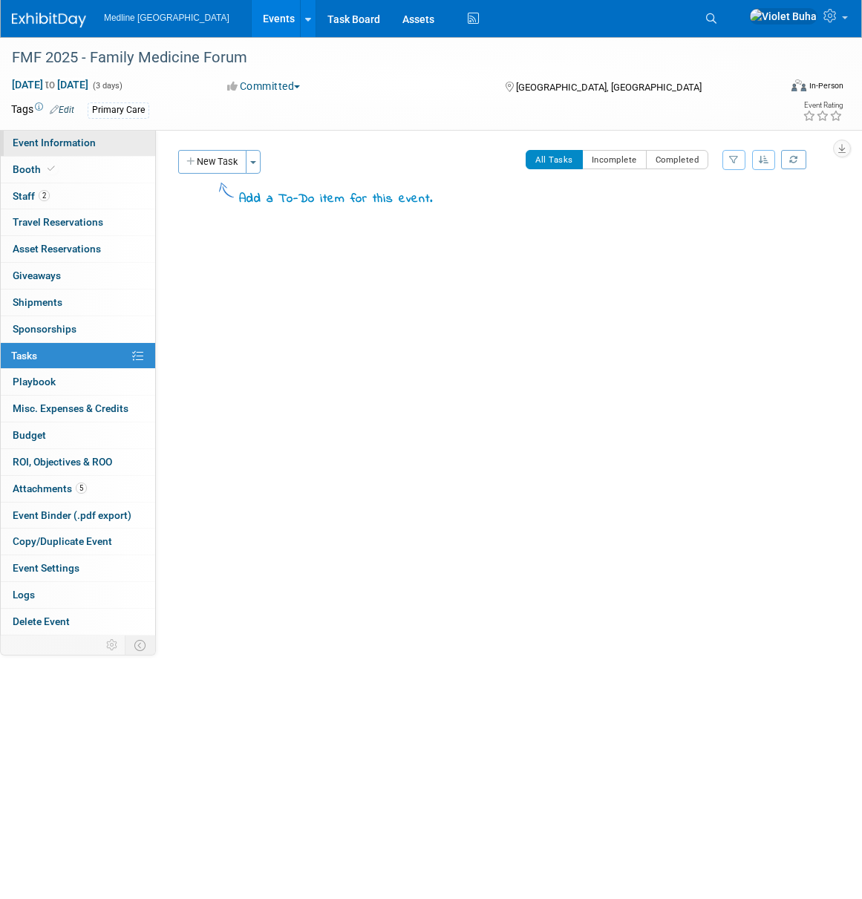
click at [55, 140] on span "Event Information" at bounding box center [54, 143] width 83 height 12
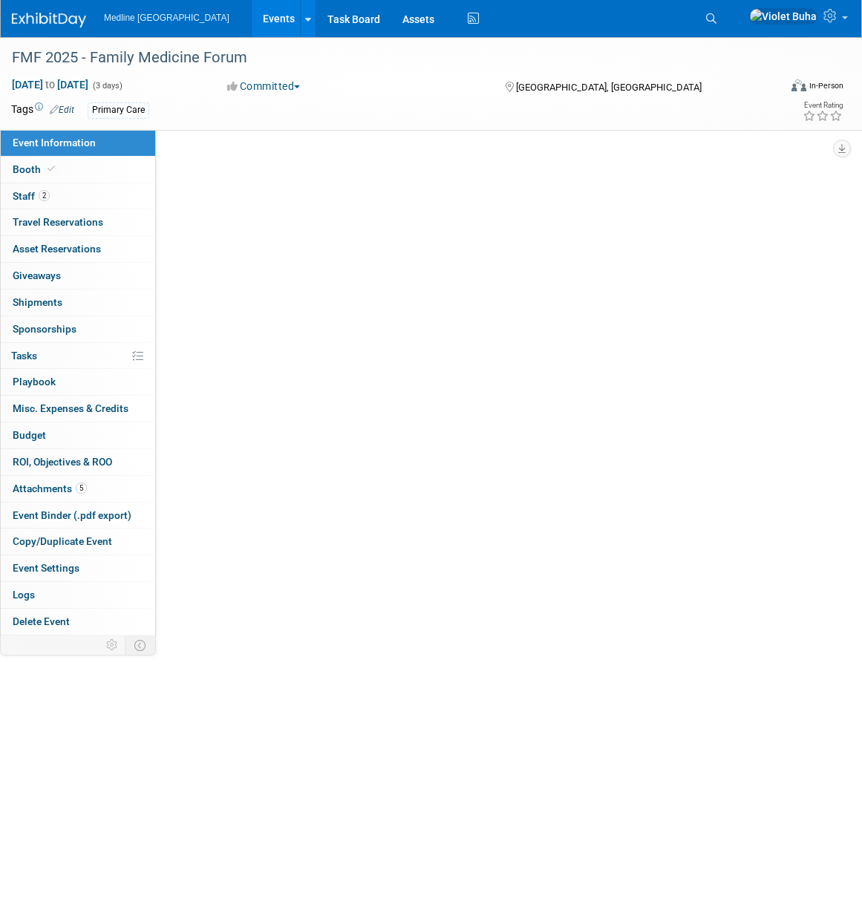
select select "In progress"
select select "To do"
select select "Primary Care"
select select "National - Level 1"
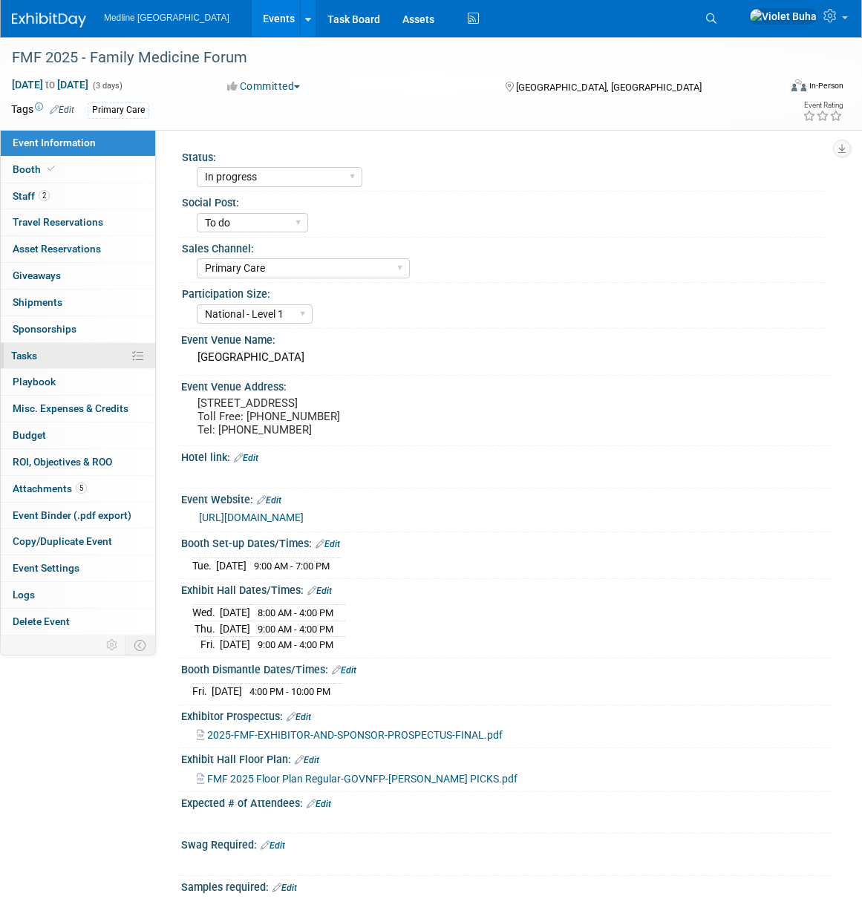
click at [46, 351] on link "0% Tasks 0%" at bounding box center [78, 356] width 154 height 26
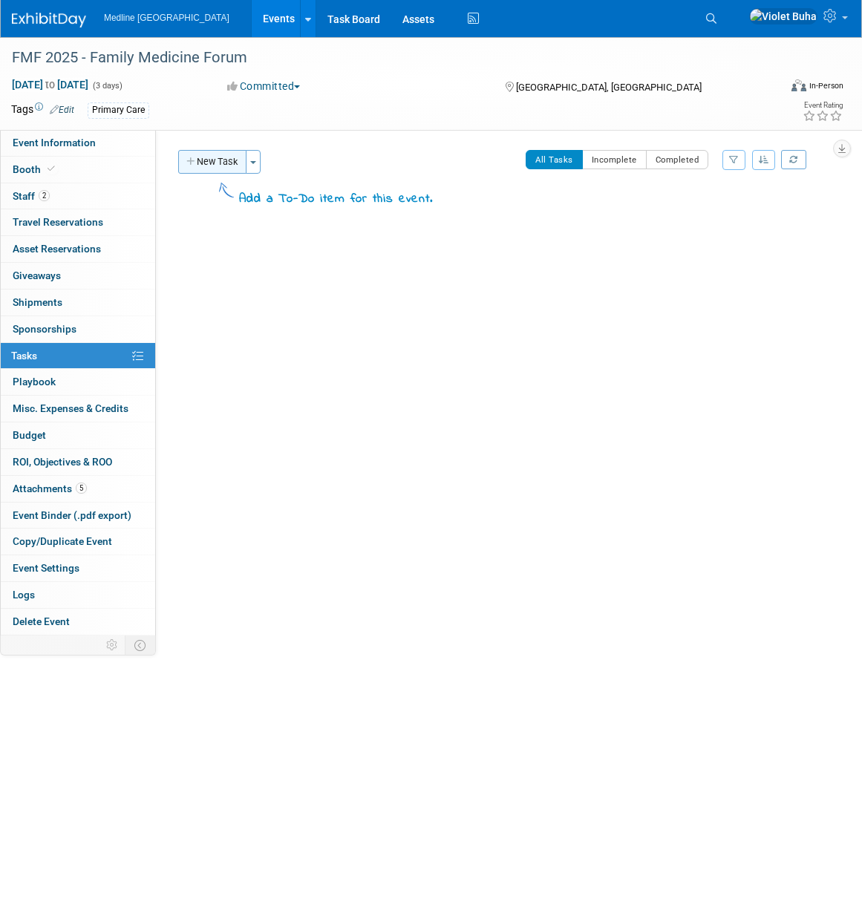
click at [233, 165] on button "New Task" at bounding box center [212, 162] width 68 height 24
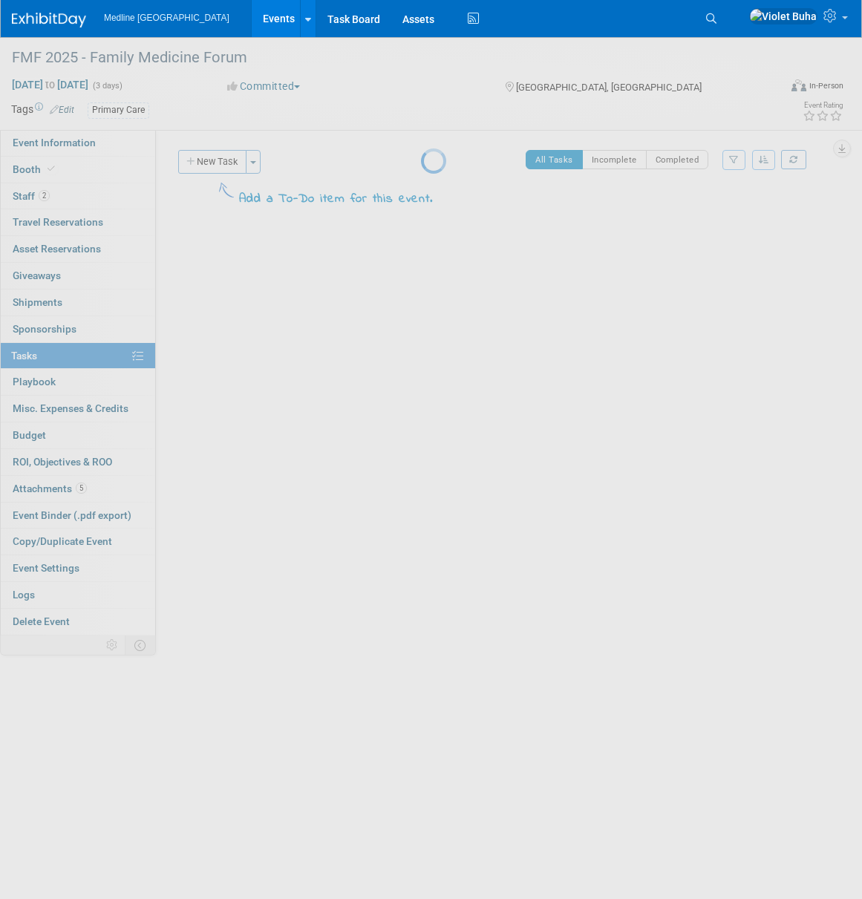
select select "8"
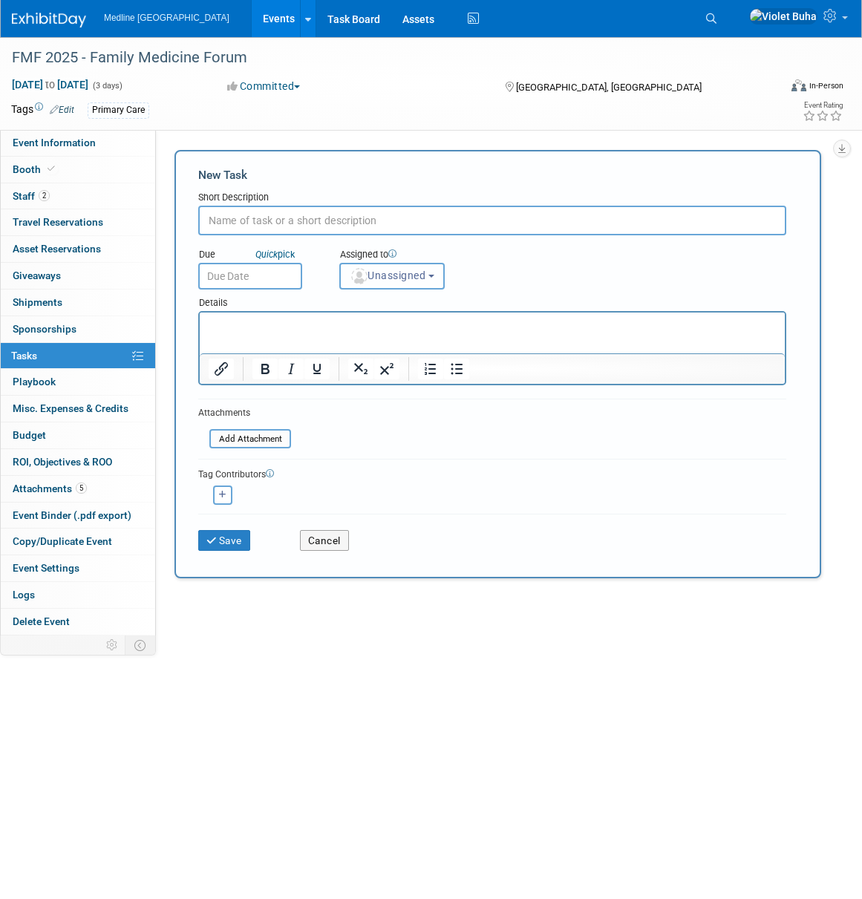
click at [374, 280] on span "Unassigned" at bounding box center [388, 275] width 76 height 12
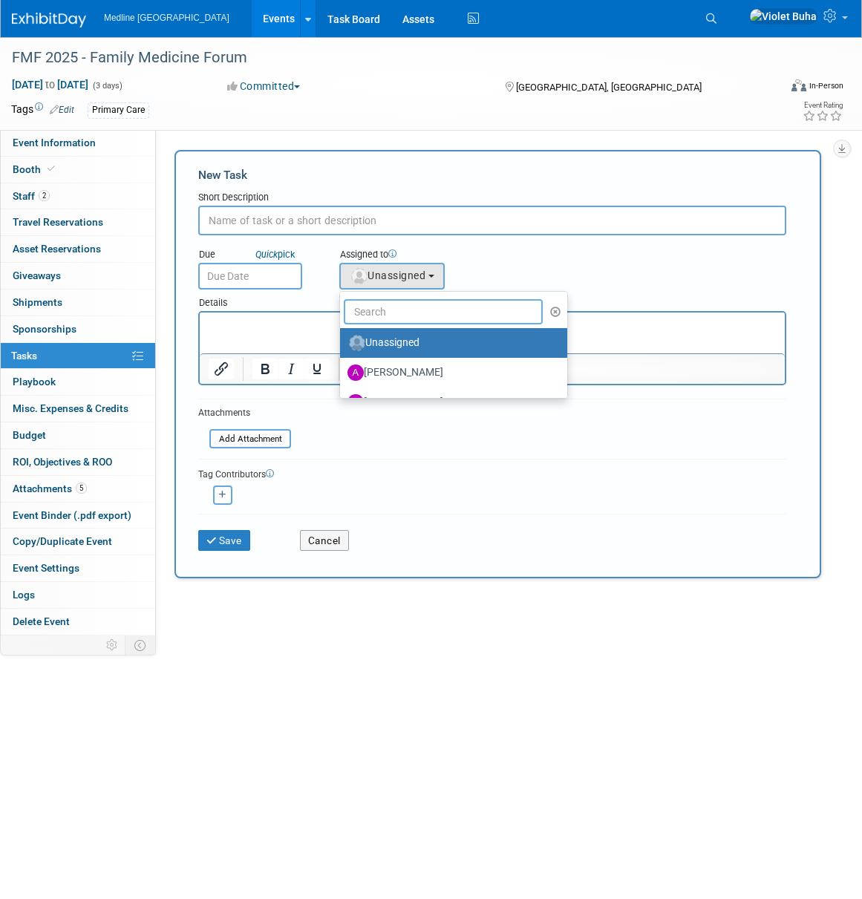
click at [387, 311] on input "text" at bounding box center [443, 311] width 199 height 25
type input "Violet"
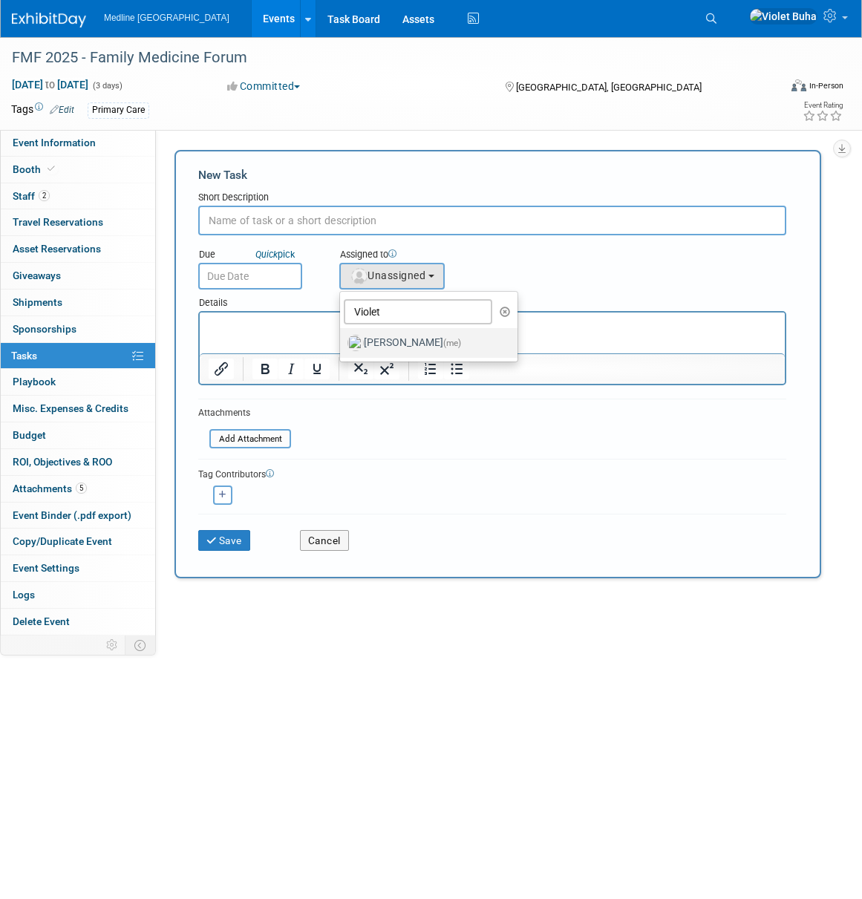
click at [393, 335] on label "[PERSON_NAME] (me)" at bounding box center [424, 343] width 155 height 24
click at [342, 336] on input "[PERSON_NAME] (me)" at bounding box center [337, 341] width 10 height 10
select select "83b9ebe3-1f55-4182-aebd-dfdf9a1e5ee7"
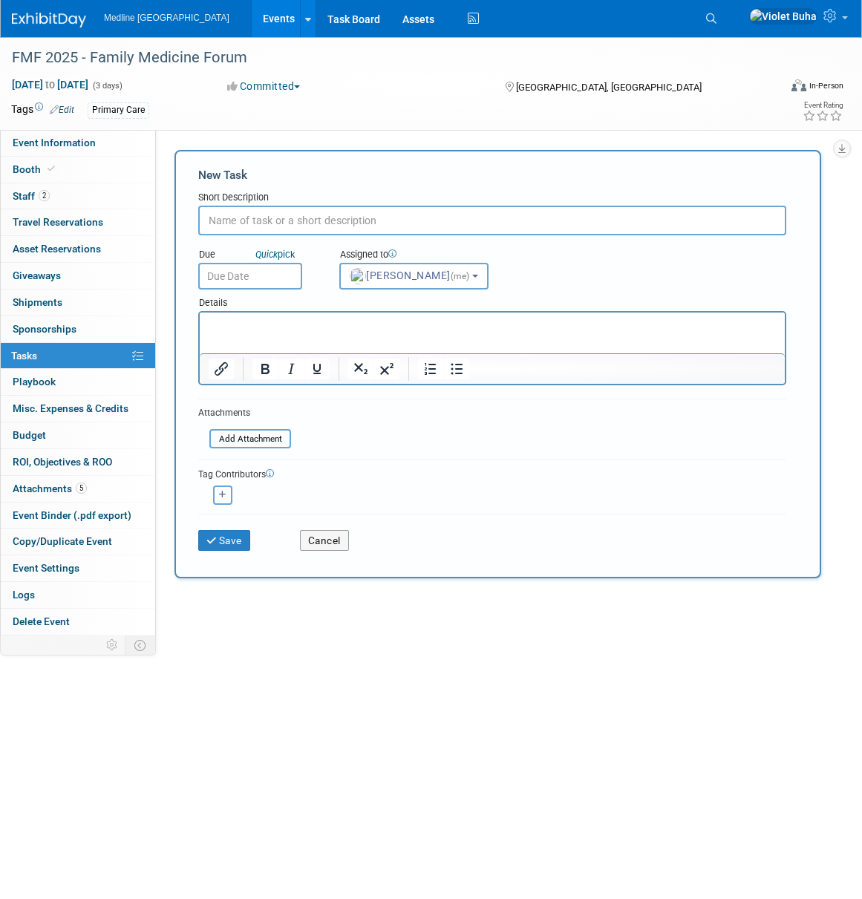
click at [270, 278] on input "text" at bounding box center [250, 276] width 104 height 27
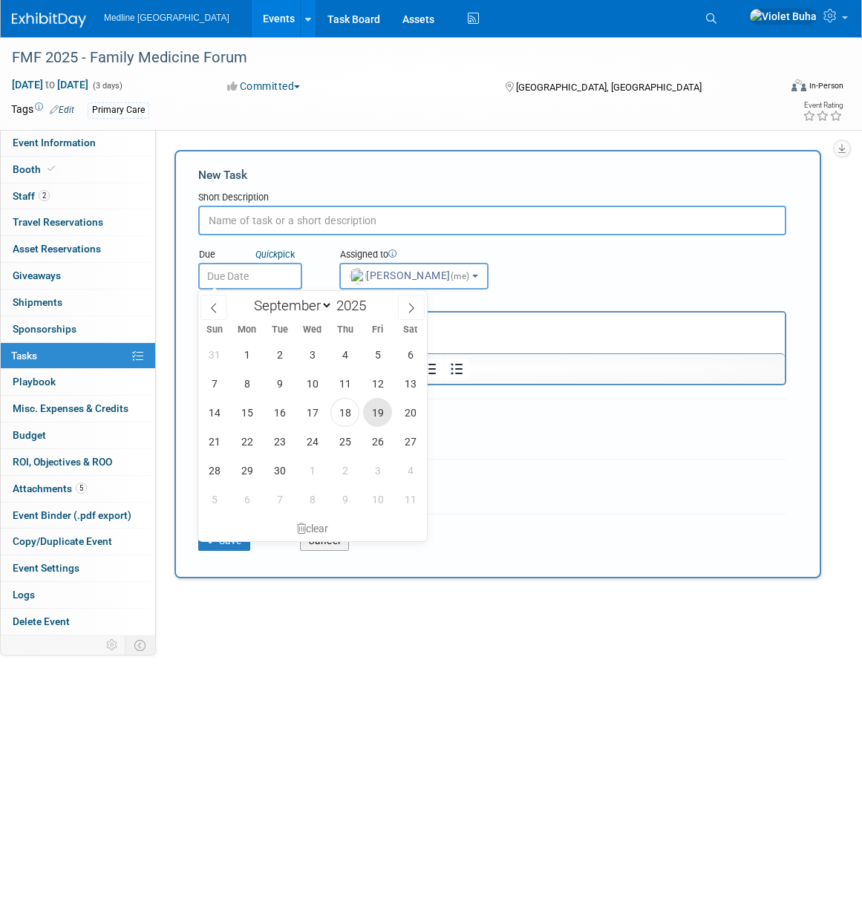
click at [381, 410] on span "19" at bounding box center [377, 412] width 29 height 29
type input "[DATE]"
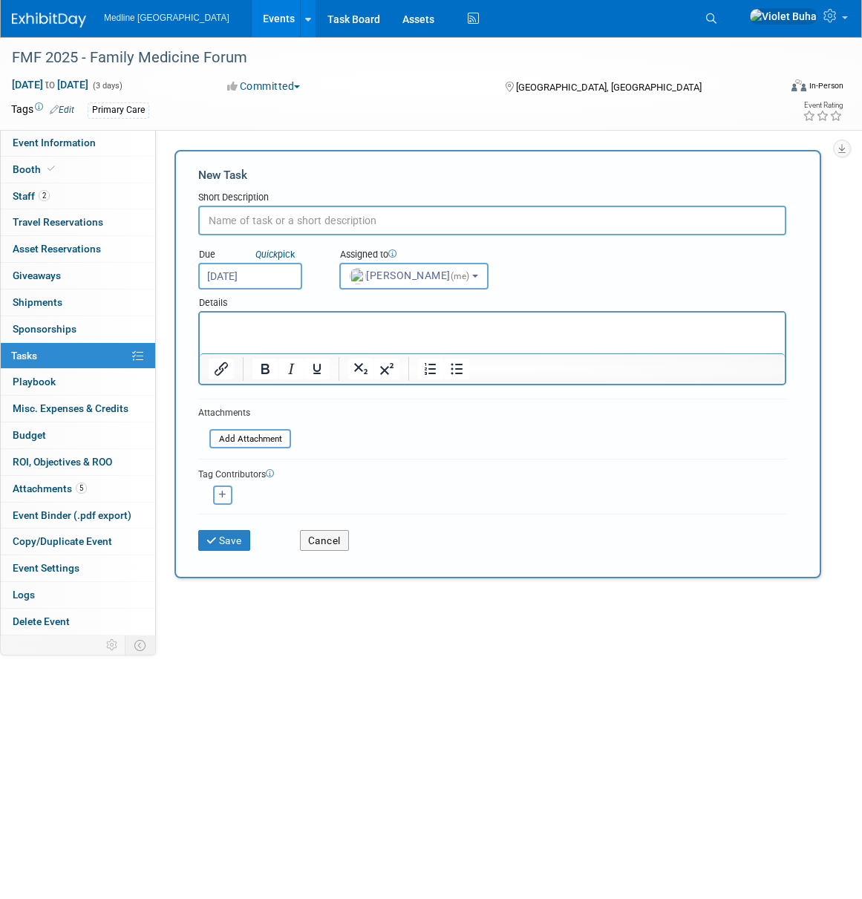
click at [295, 224] on input "text" at bounding box center [492, 221] width 588 height 30
type input "do this"
click at [249, 327] on p "Rich Text Area. Press ALT-0 for help." at bounding box center [493, 325] width 568 height 15
click at [634, 322] on li "Submit Company Bio: Submit your 40-word company description click here" at bounding box center [507, 325] width 538 height 15
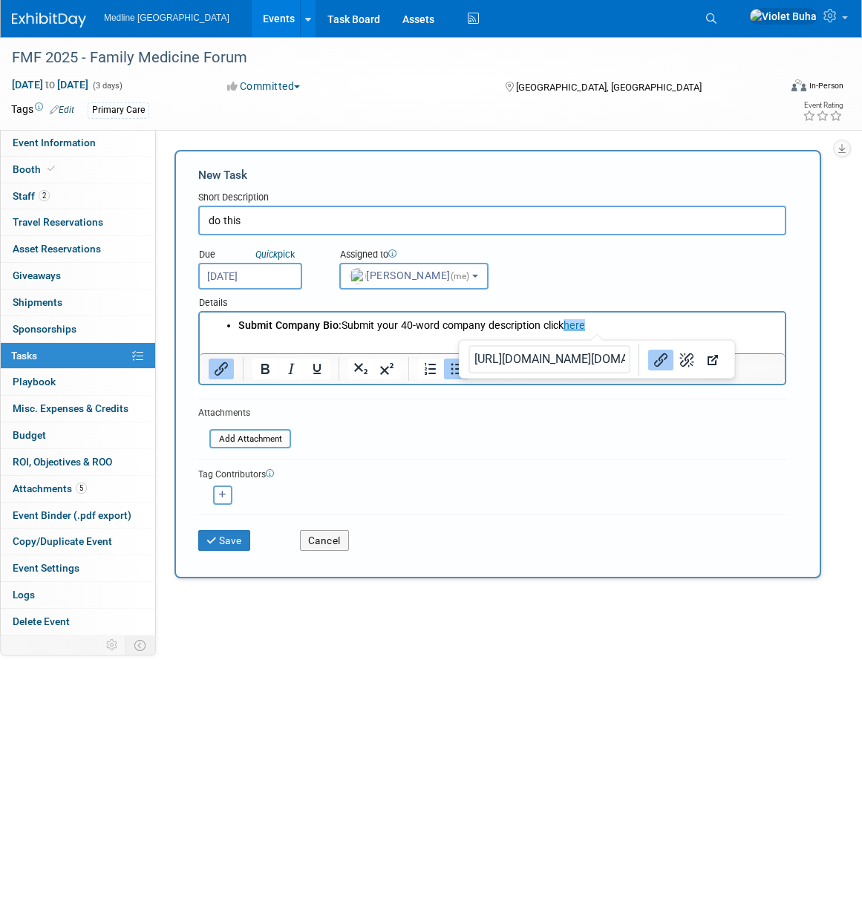
click at [629, 324] on li "Submit Company Bio: Submit your 40-word company description click here﻿" at bounding box center [507, 325] width 538 height 15
click at [629, 329] on li "Submit Company Bio: Submit your 40-word company description click here﻿" at bounding box center [507, 325] width 538 height 15
drag, startPoint x: 709, startPoint y: 333, endPoint x: 731, endPoint y: 334, distance: 21.5
click at [710, 333] on html "Submit Company Bio: Submit your 40-word company description click here﻿" at bounding box center [492, 322] width 585 height 21
drag, startPoint x: 734, startPoint y: 344, endPoint x: 719, endPoint y: 345, distance: 14.9
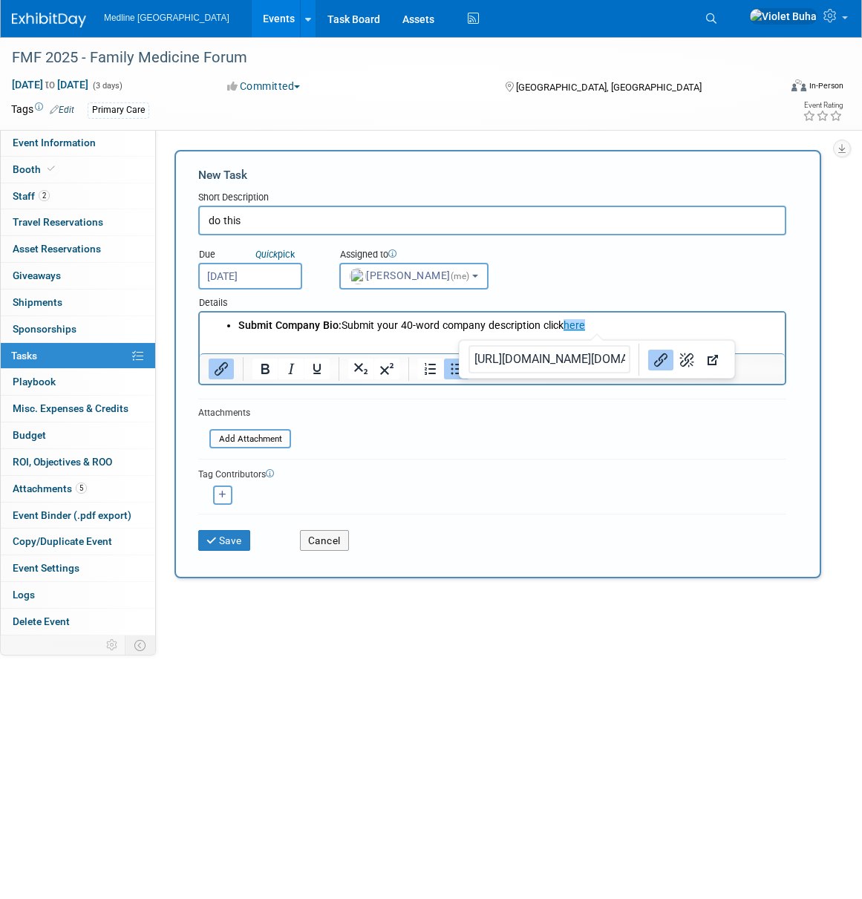
click at [734, 333] on html "Submit Company Bio: Submit your 40-word company description click here﻿" at bounding box center [492, 322] width 585 height 21
click at [334, 333] on html "Submit Company Bio: Submit your 40-word company description click here﻿" at bounding box center [492, 322] width 585 height 21
click at [573, 357] on input "[URL][DOMAIN_NAME][DOMAIN_NAME]" at bounding box center [549, 359] width 162 height 28
click at [654, 361] on icon "Link" at bounding box center [660, 359] width 13 height 13
click at [623, 325] on li "Submit Company Bio: Submit your 40-word company description click here﻿" at bounding box center [507, 325] width 538 height 15
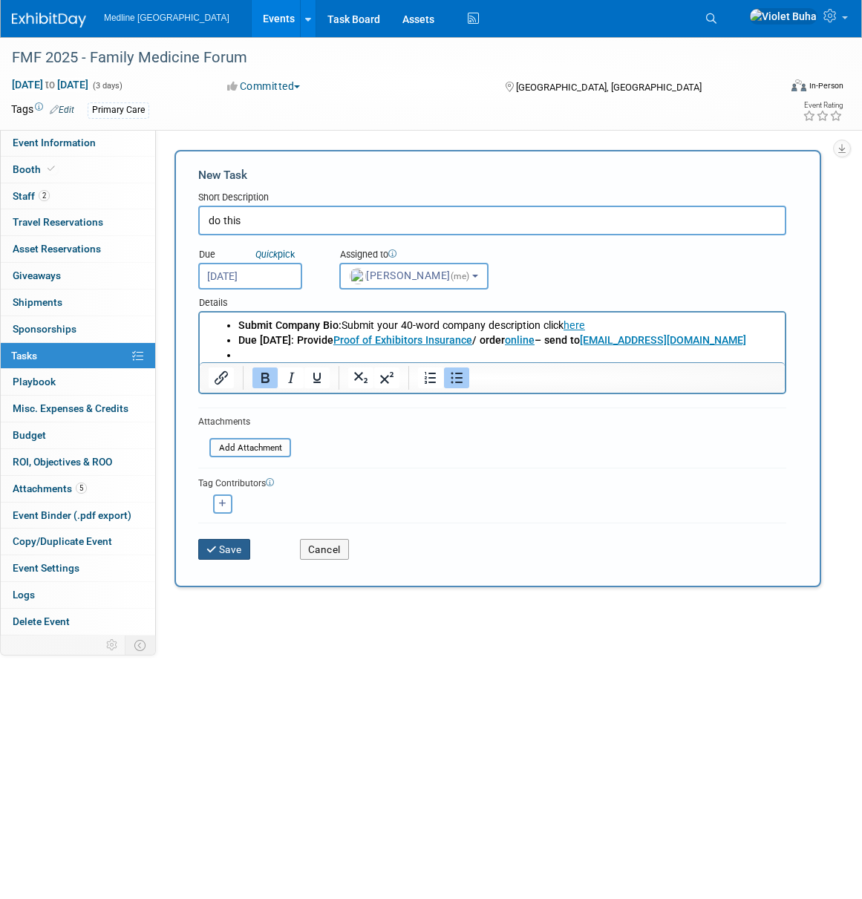
click at [236, 552] on button "Save" at bounding box center [224, 549] width 52 height 21
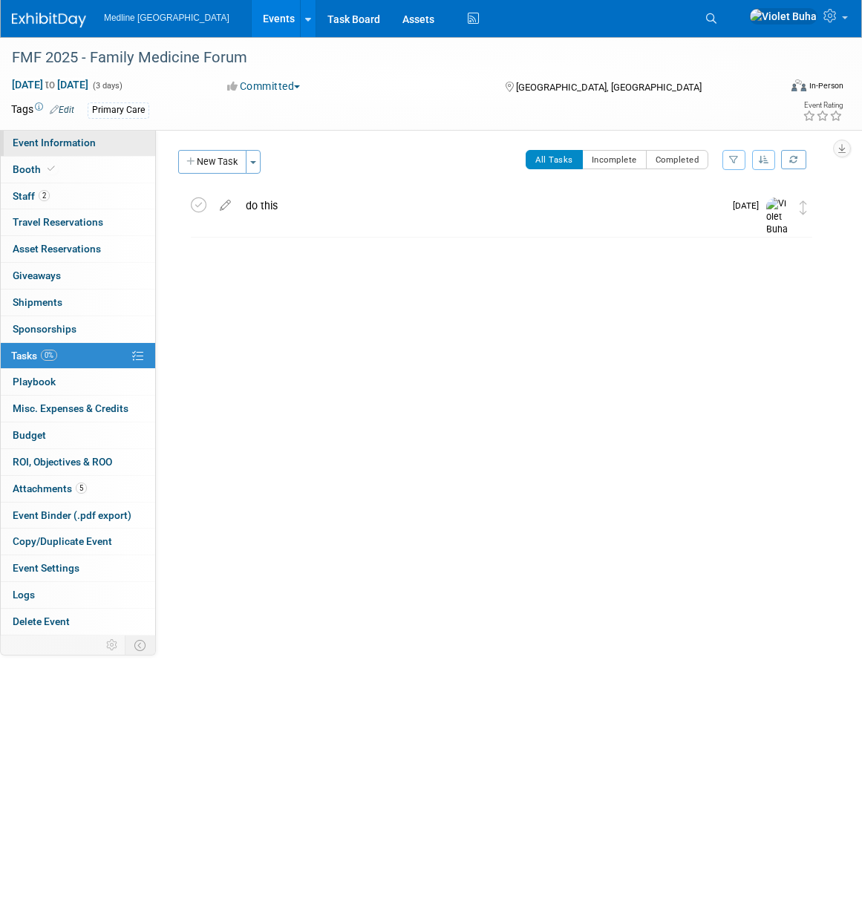
click at [73, 145] on span "Event Information" at bounding box center [54, 143] width 83 height 12
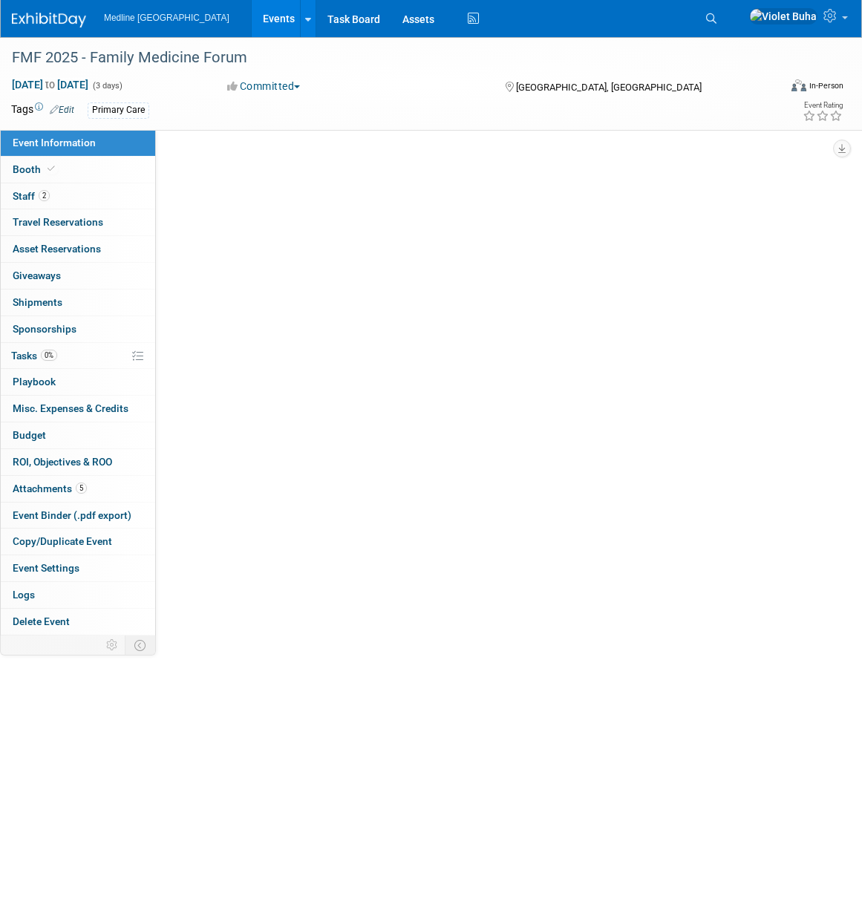
select select "In progress"
select select "To do"
select select "Primary Care"
select select "National - Level 1"
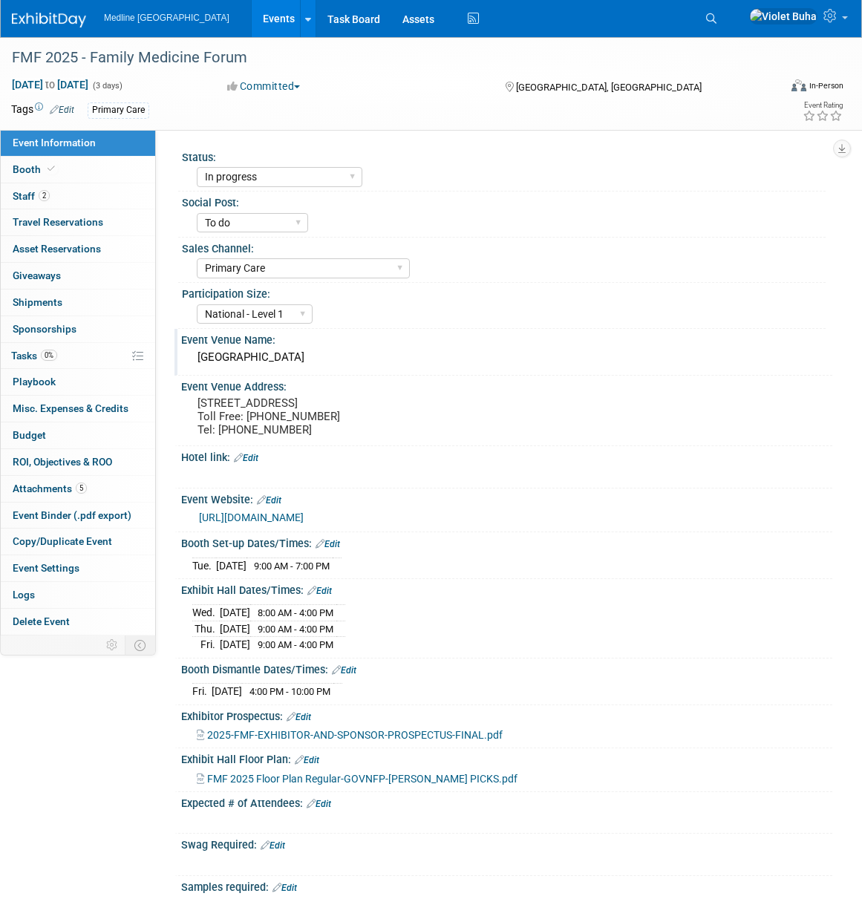
drag, startPoint x: 317, startPoint y: 358, endPoint x: 199, endPoint y: 363, distance: 118.1
click at [199, 363] on div "[GEOGRAPHIC_DATA]" at bounding box center [506, 357] width 629 height 23
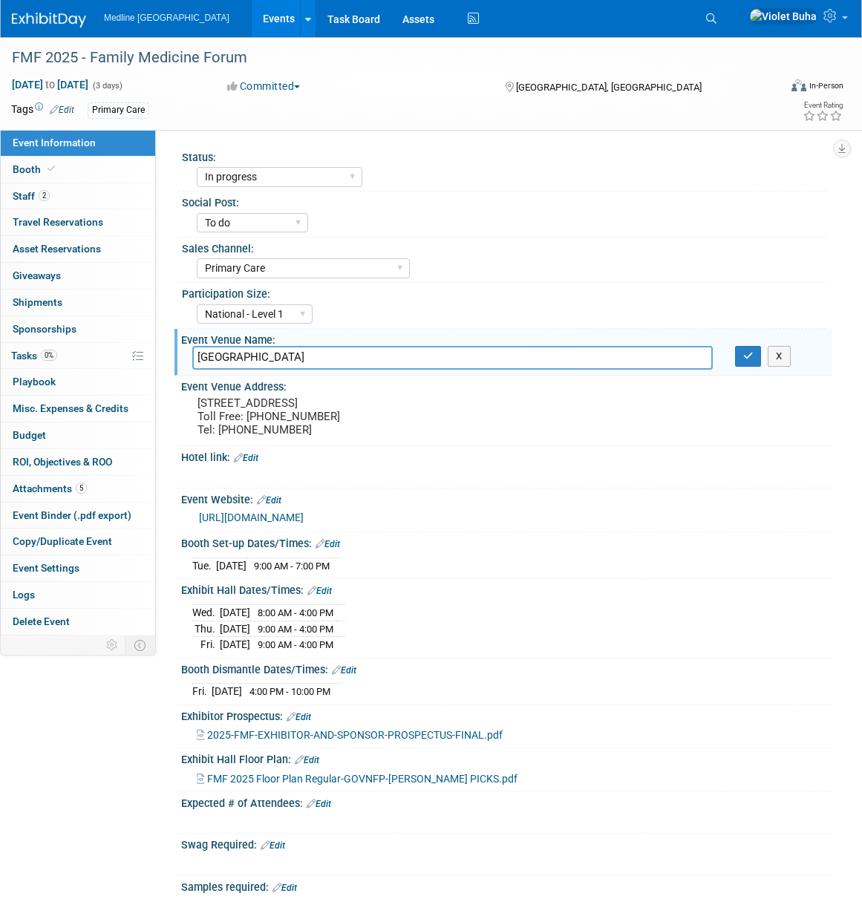
drag, startPoint x: 321, startPoint y: 358, endPoint x: 173, endPoint y: 358, distance: 147.7
click at [173, 358] on div "Status: Waiting for information In progress Need to order Samples/Swag Complete…" at bounding box center [494, 382] width 676 height 505
click at [317, 415] on pre "[STREET_ADDRESS] Toll Free: [PHONE_NUMBER] Tel: [PHONE_NUMBER]" at bounding box center [316, 416] width 238 height 40
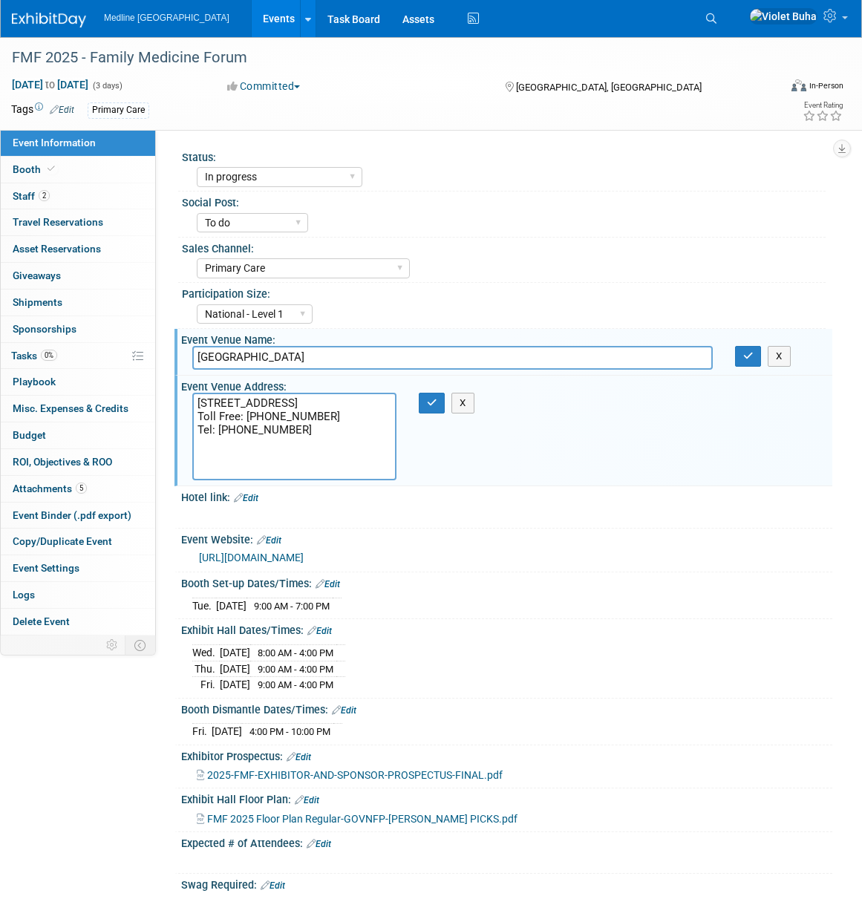
drag, startPoint x: 248, startPoint y: 431, endPoint x: 184, endPoint y: 405, distance: 68.9
click at [184, 405] on div "[STREET_ADDRESS] Toll Free: [PHONE_NUMBER] Tel: [PHONE_NUMBER]" at bounding box center [294, 437] width 226 height 88
drag, startPoint x: 432, startPoint y: 405, endPoint x: 453, endPoint y: 399, distance: 21.6
click at [433, 404] on icon "button" at bounding box center [432, 403] width 10 height 10
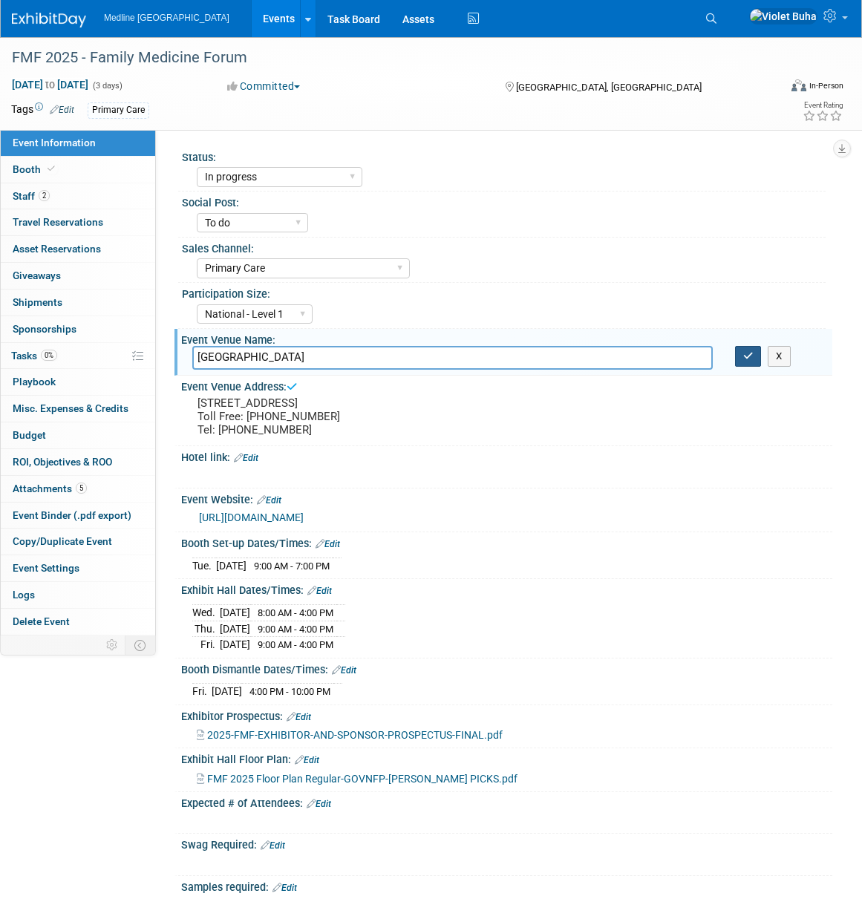
click at [748, 359] on icon "button" at bounding box center [748, 356] width 10 height 10
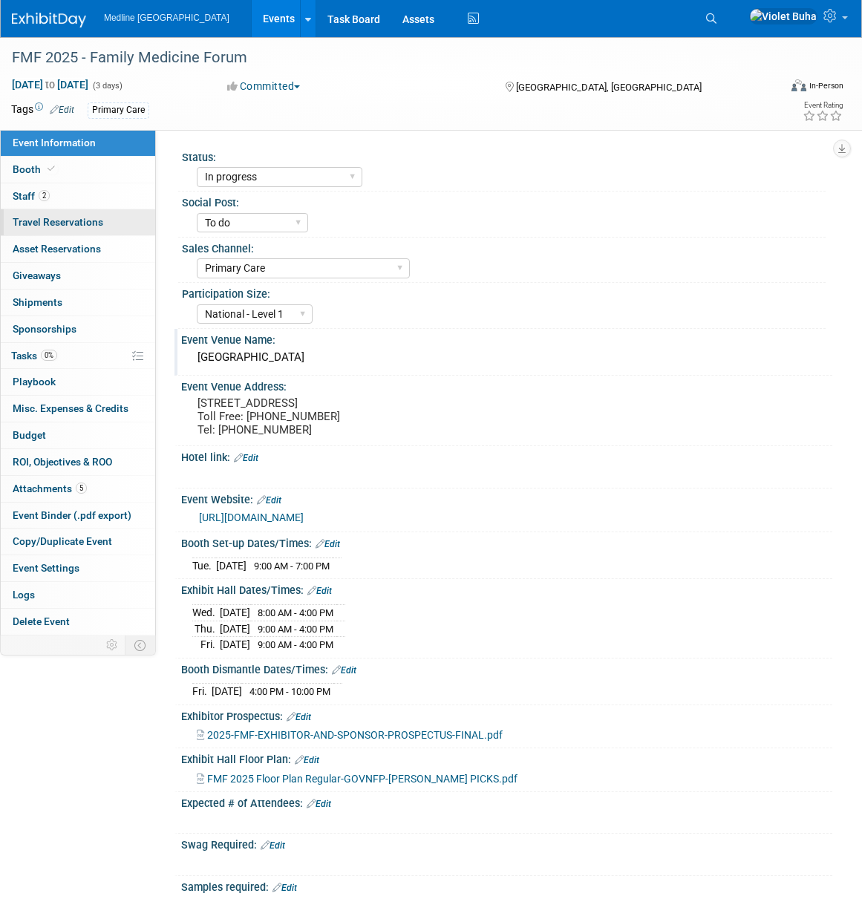
click at [82, 223] on span "Travel Reservations 0" at bounding box center [58, 222] width 91 height 12
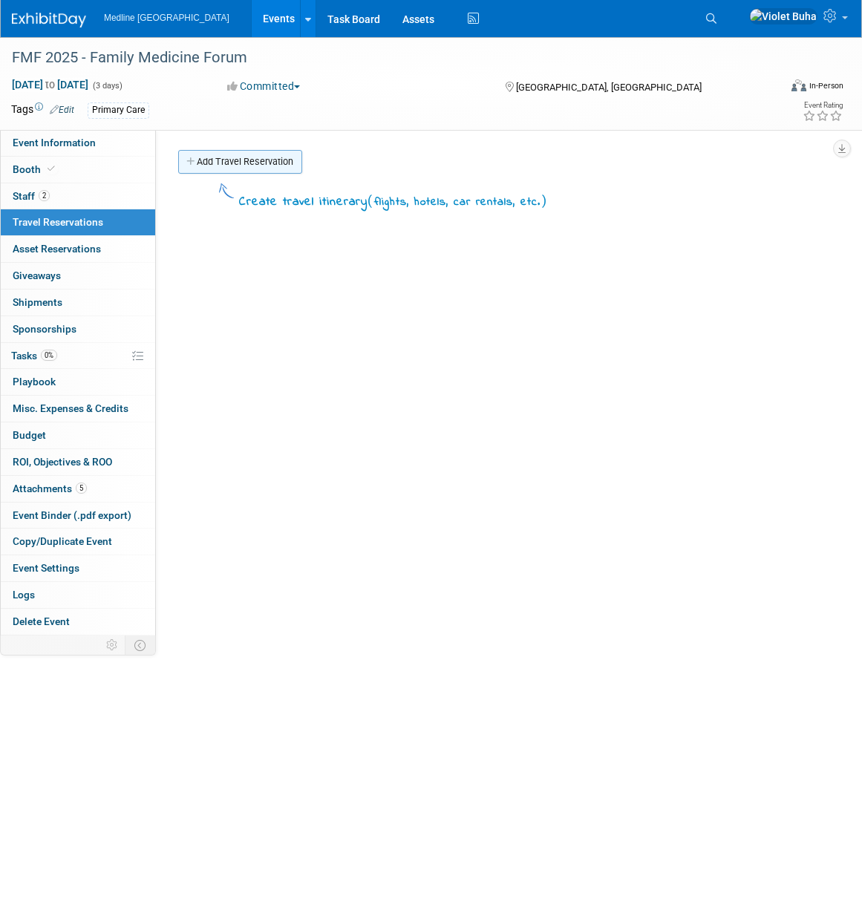
click at [226, 167] on link "Add Travel Reservation" at bounding box center [240, 162] width 124 height 24
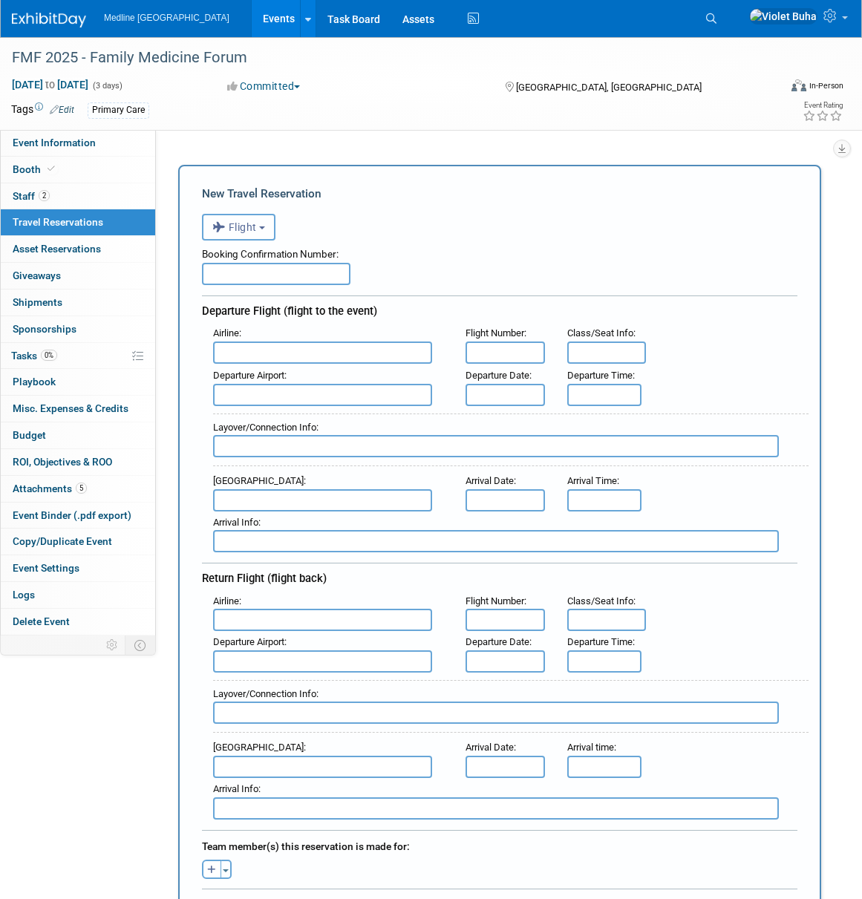
click at [258, 221] on button "Flight" at bounding box center [238, 227] width 73 height 27
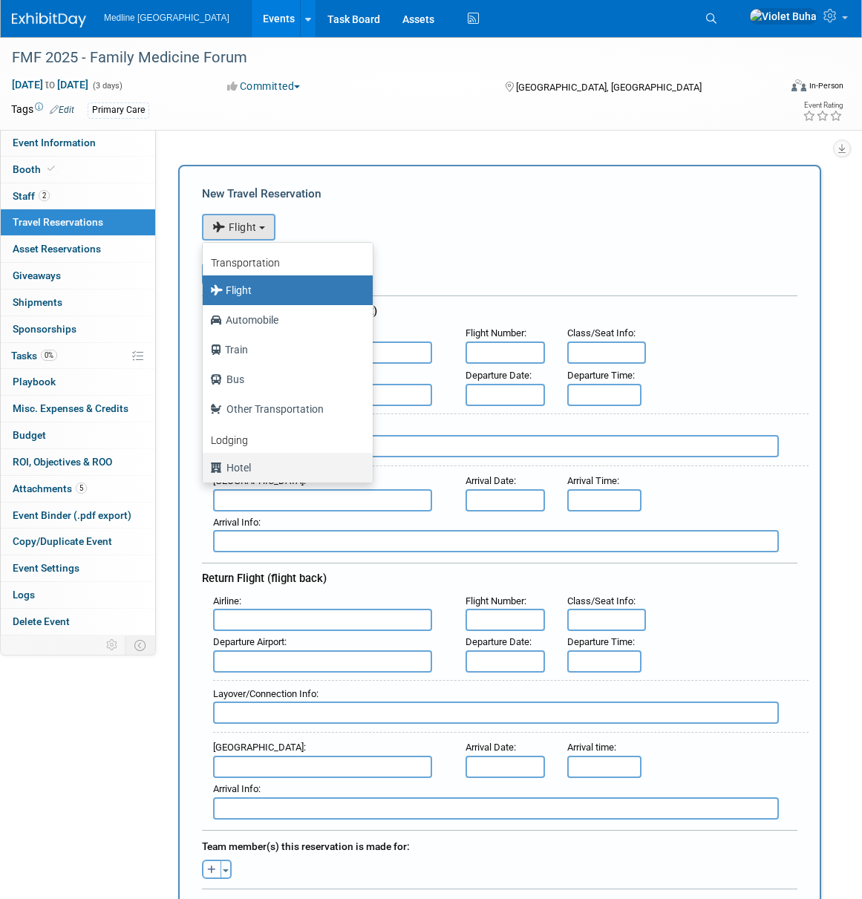
click at [262, 462] on label "Hotel" at bounding box center [284, 468] width 148 height 24
click at [205, 462] on input "Hotel" at bounding box center [200, 466] width 10 height 10
select select "6"
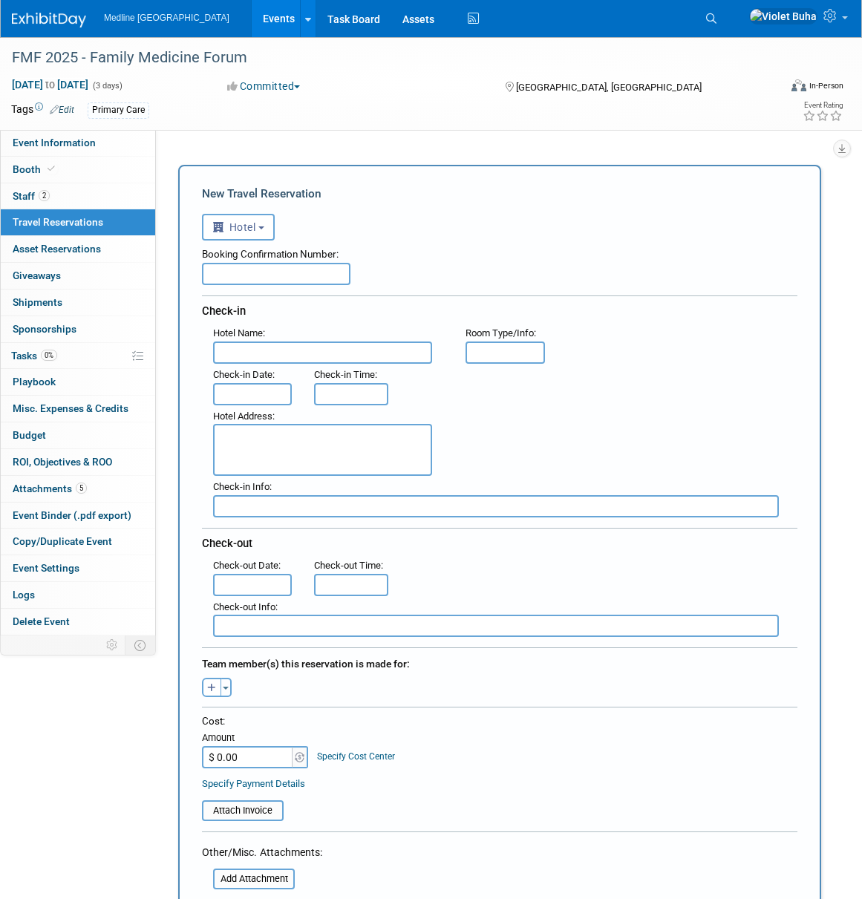
click at [221, 272] on input "text" at bounding box center [276, 274] width 148 height 22
paste input "TQ5UZQ5M"
type input "TQ5UZQ5M"
click at [267, 354] on input "text" at bounding box center [322, 352] width 219 height 22
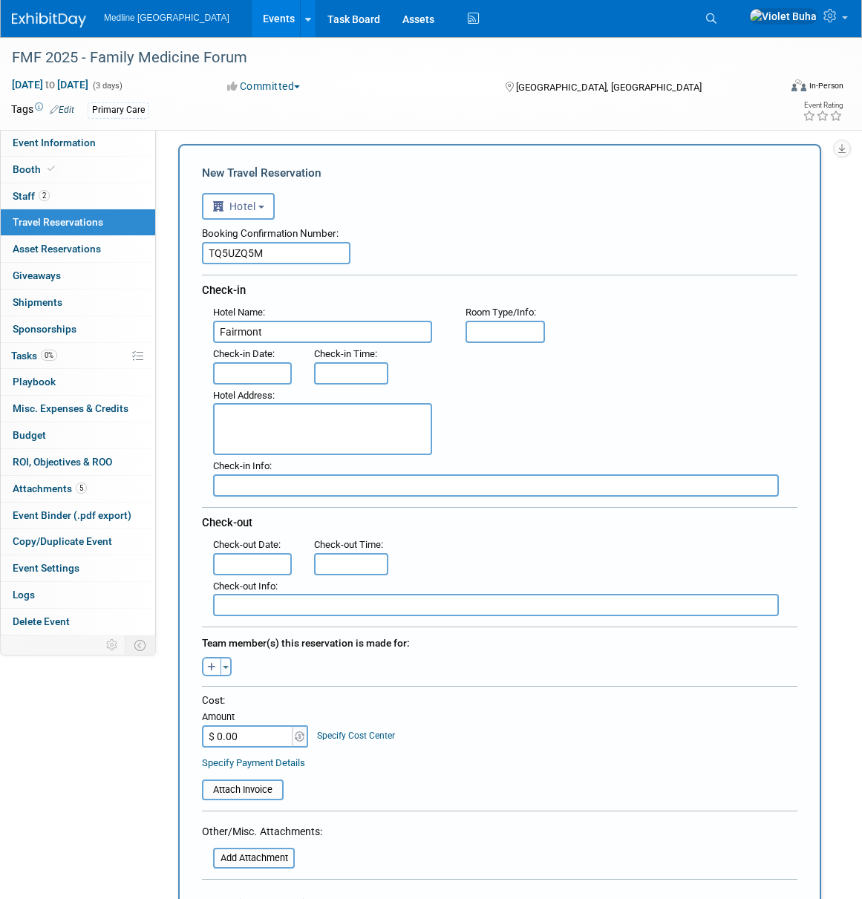
scroll to position [24, 0]
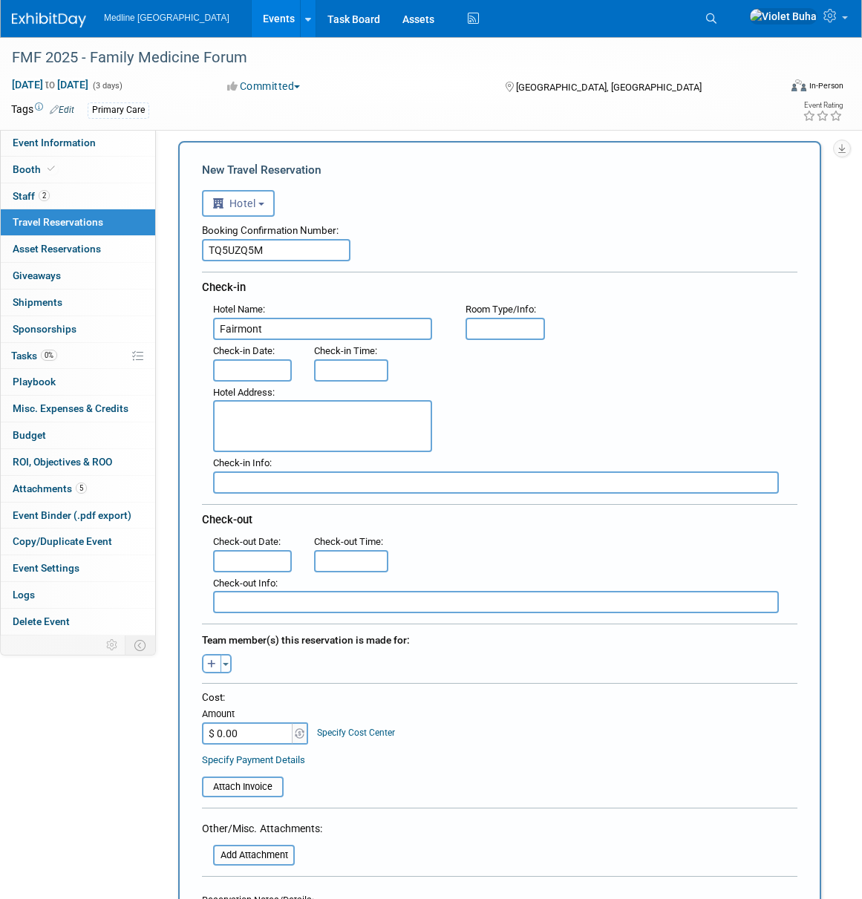
type input "Fairmont"
click at [265, 367] on input "text" at bounding box center [252, 370] width 79 height 22
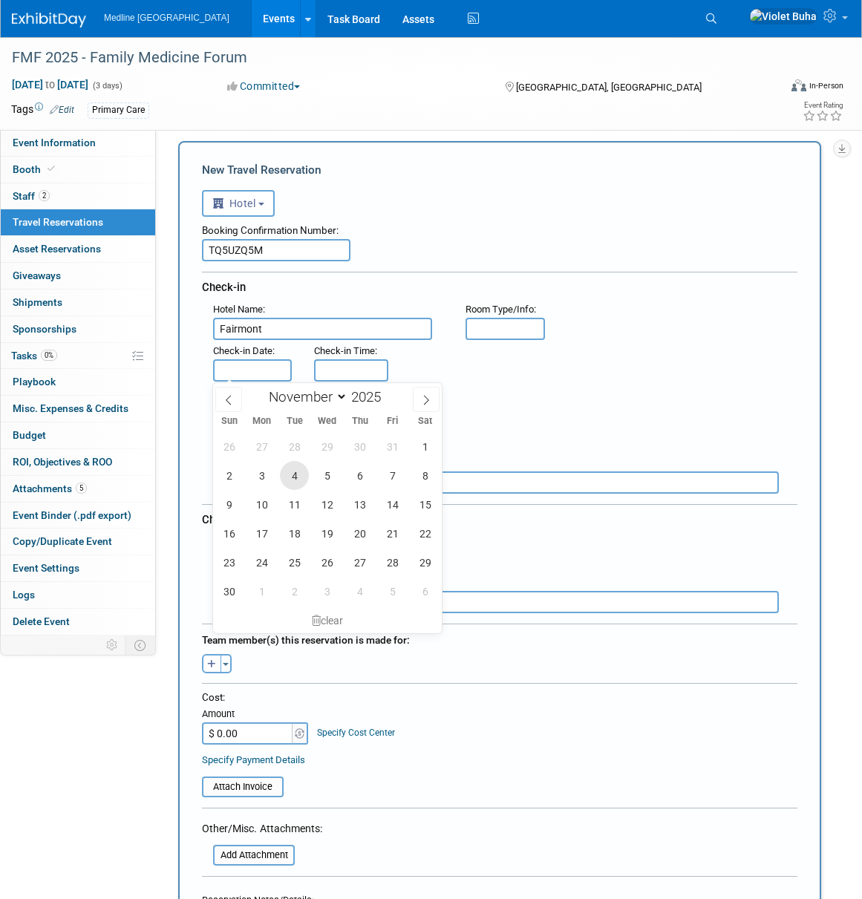
click at [294, 476] on span "4" at bounding box center [294, 475] width 29 height 29
type input "[DATE]"
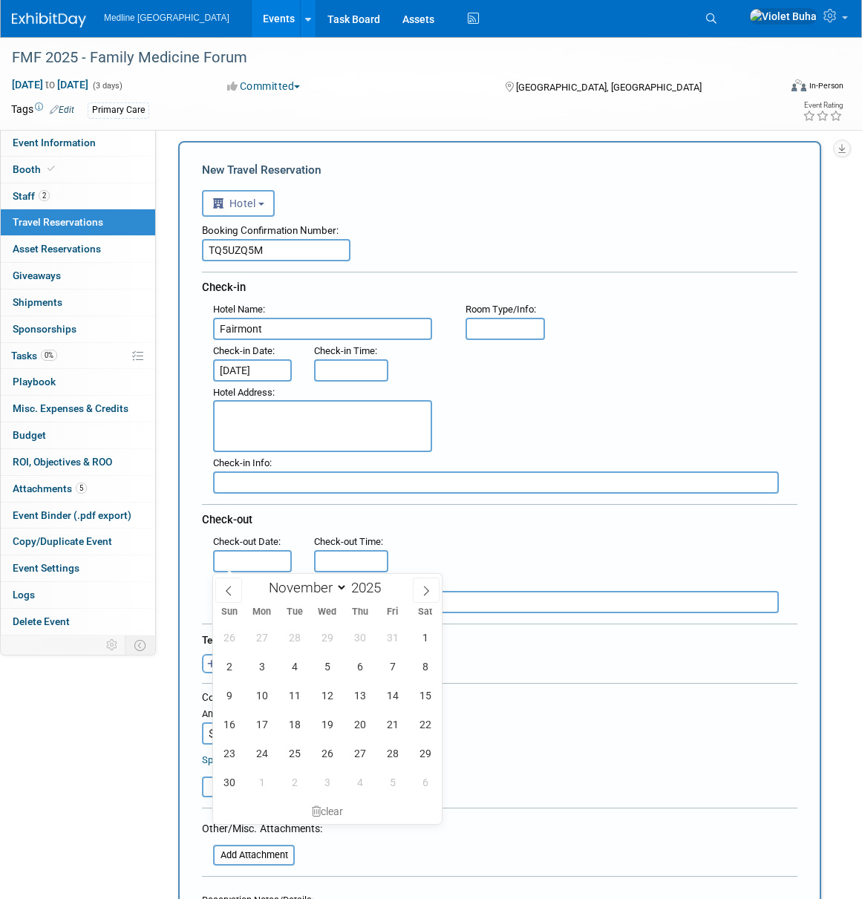
click at [258, 557] on input "text" at bounding box center [252, 561] width 79 height 22
click at [424, 666] on span "8" at bounding box center [424, 666] width 29 height 29
type input "[DATE]"
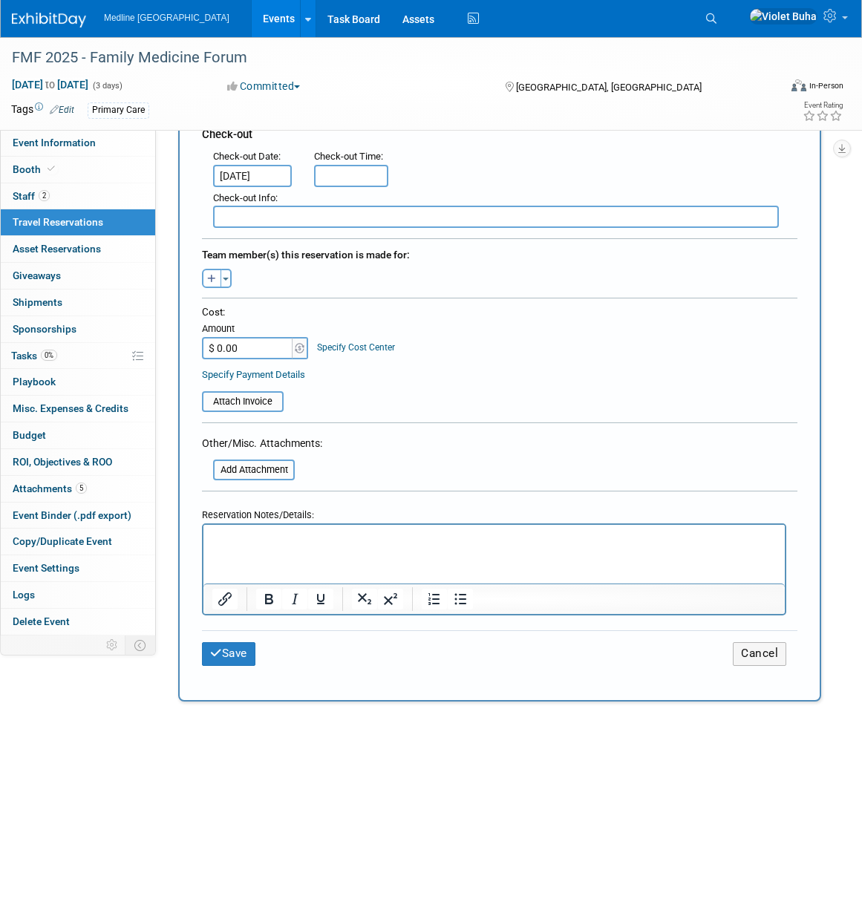
scroll to position [433, 0]
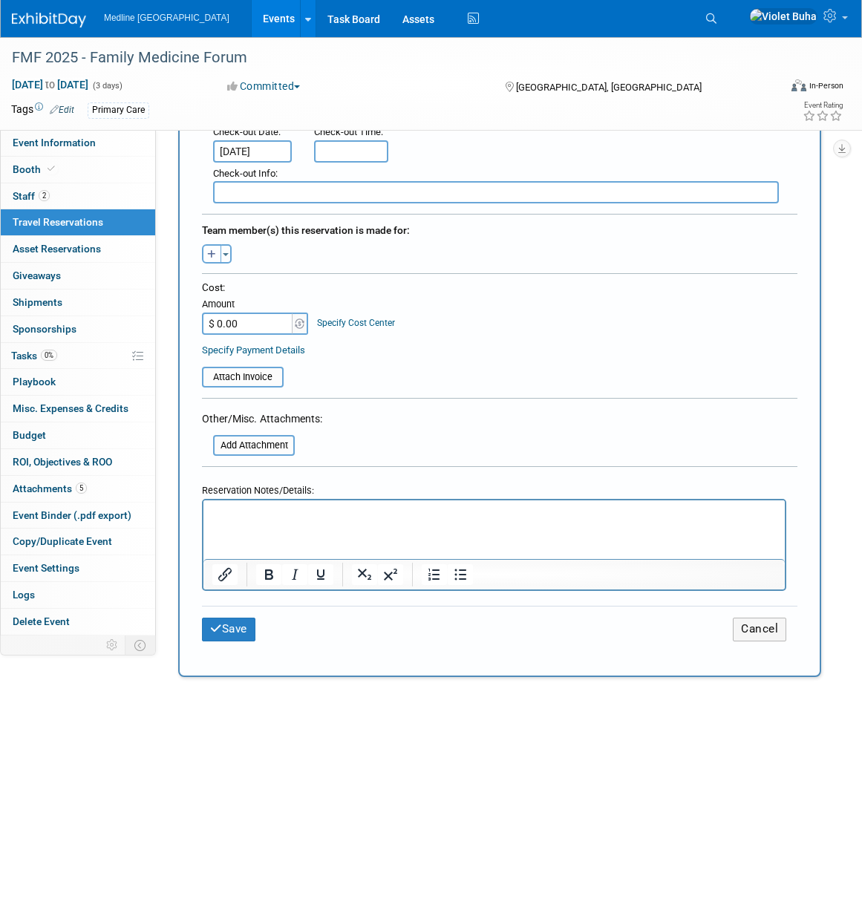
click at [209, 257] on icon "button" at bounding box center [211, 255] width 9 height 10
select select
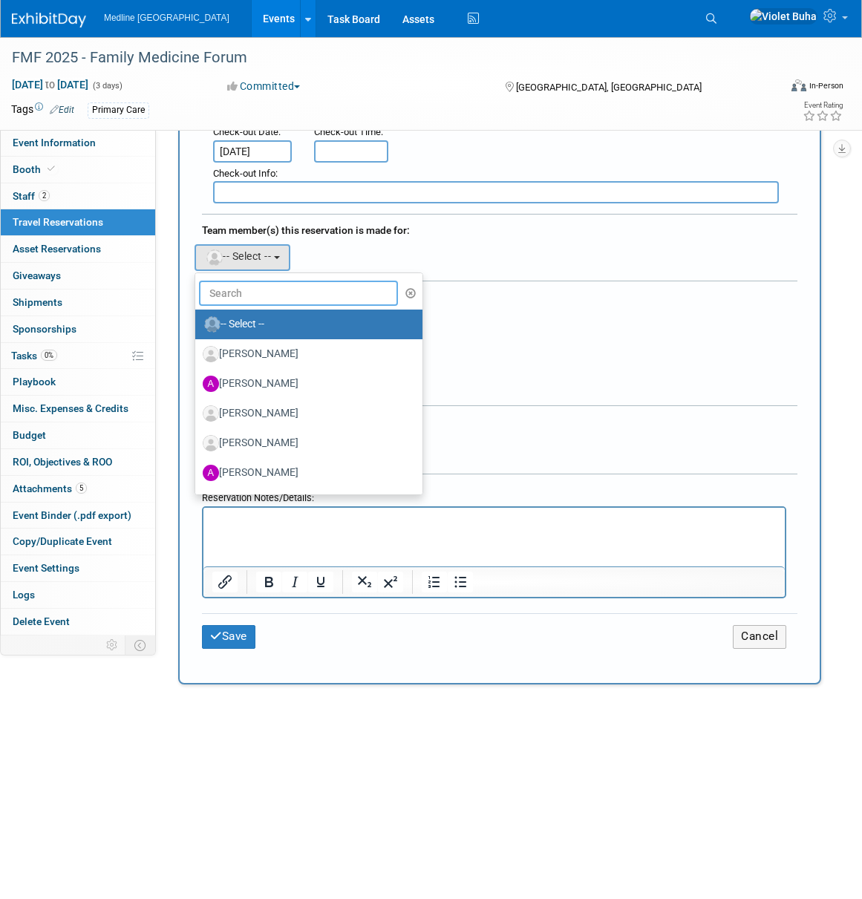
click at [260, 286] on input "text" at bounding box center [298, 293] width 199 height 25
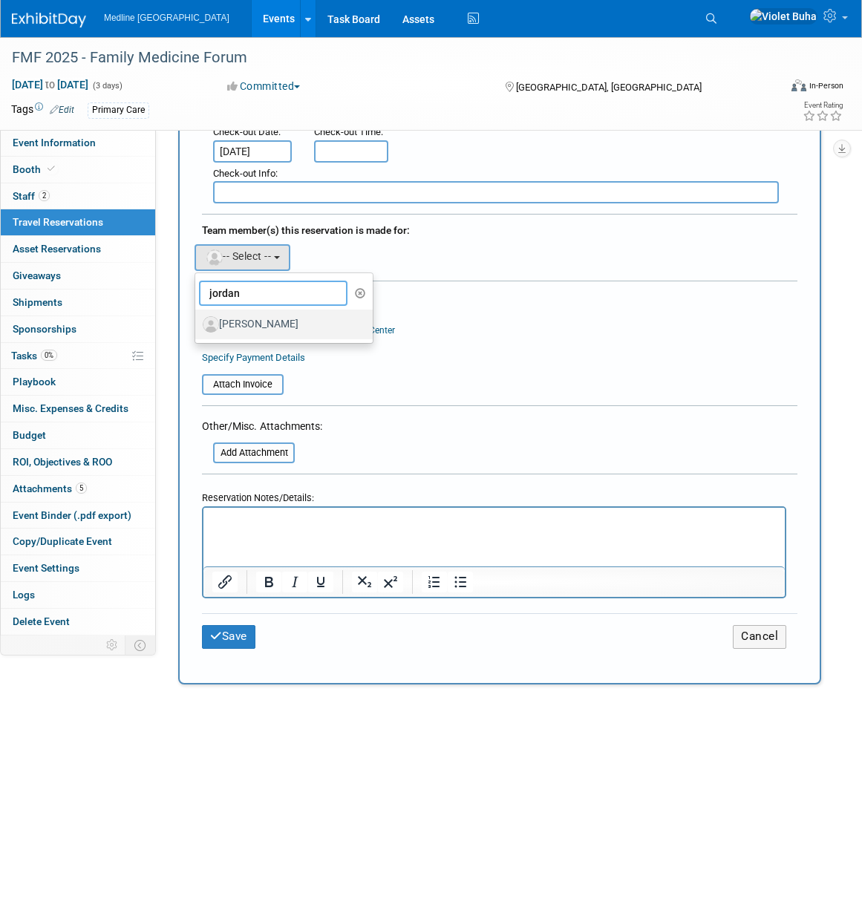
type input "jordan"
click at [240, 323] on label "[PERSON_NAME]" at bounding box center [280, 324] width 155 height 24
click at [197, 323] on input "[PERSON_NAME]" at bounding box center [193, 323] width 10 height 10
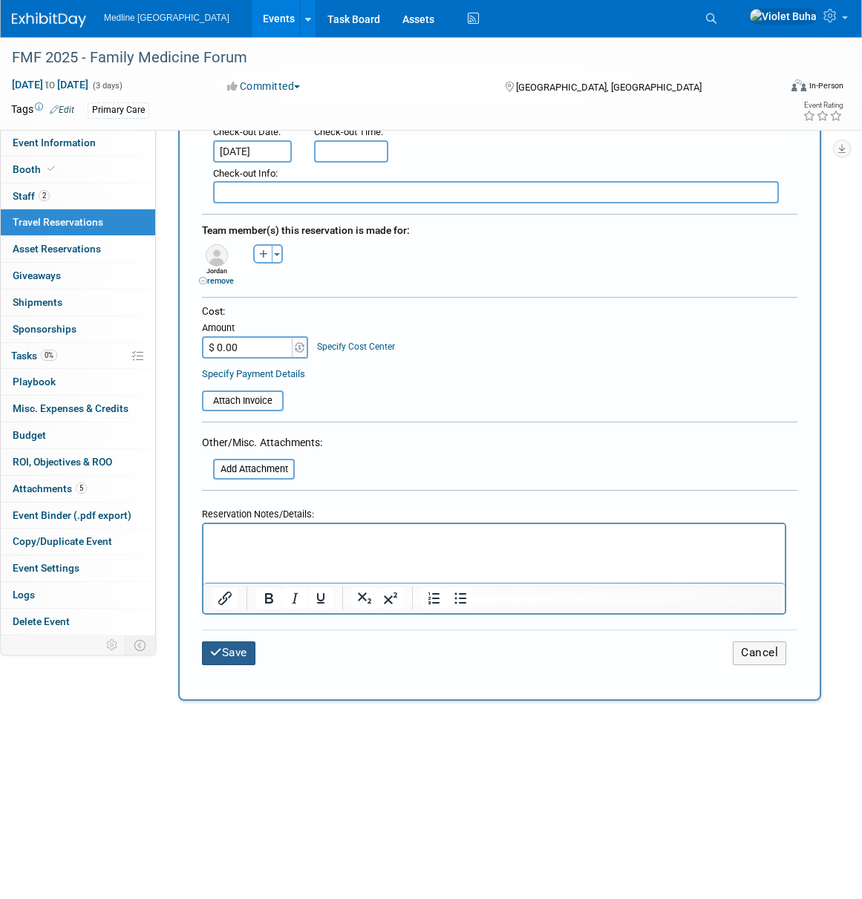
click at [228, 654] on button "Save" at bounding box center [228, 652] width 53 height 23
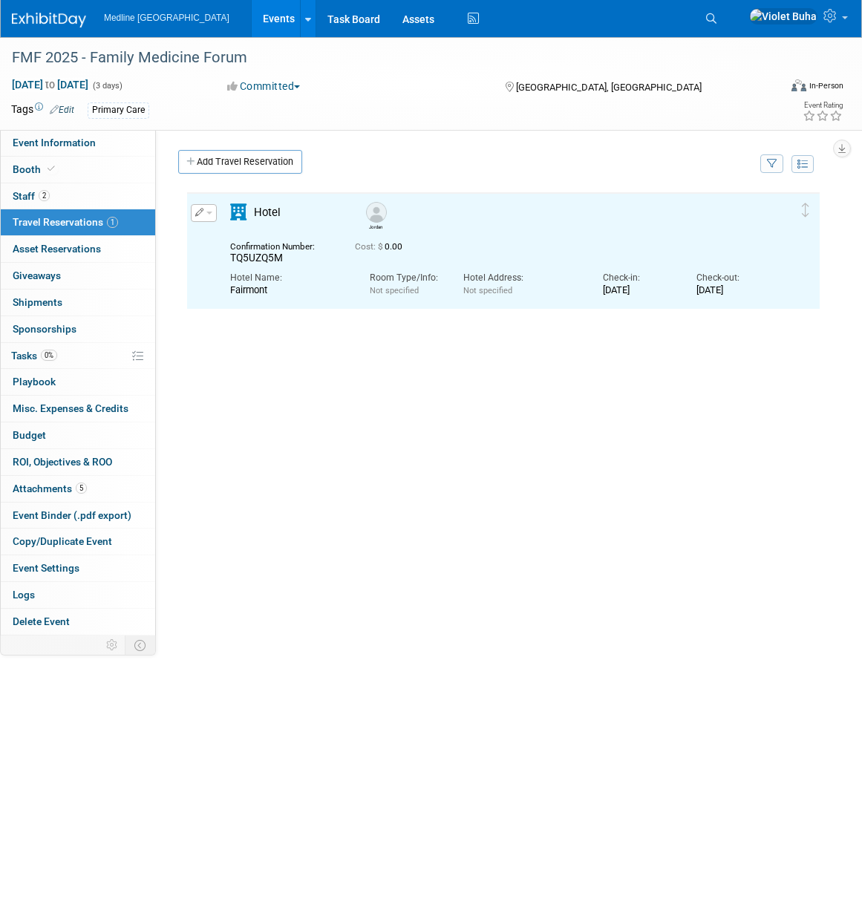
scroll to position [0, 0]
